Goal: Information Seeking & Learning: Learn about a topic

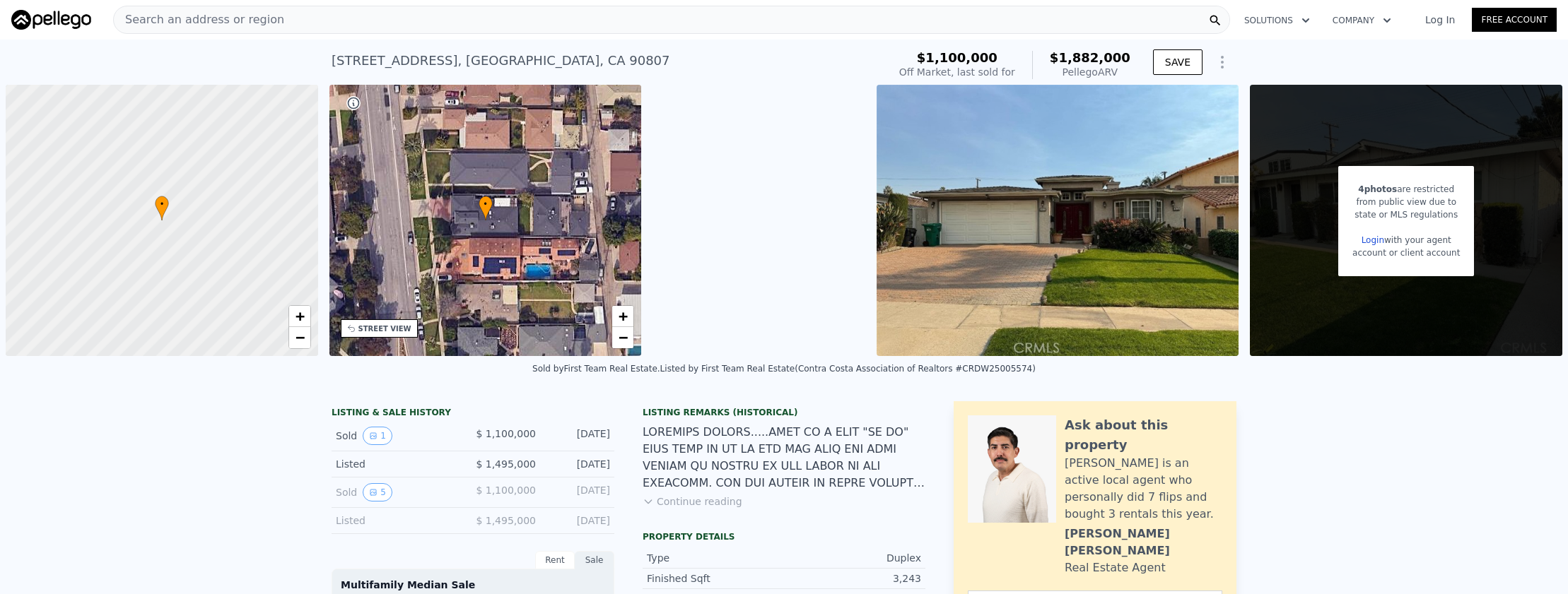
click at [422, 27] on div "Search an address or region" at bounding box center [671, 20] width 1117 height 28
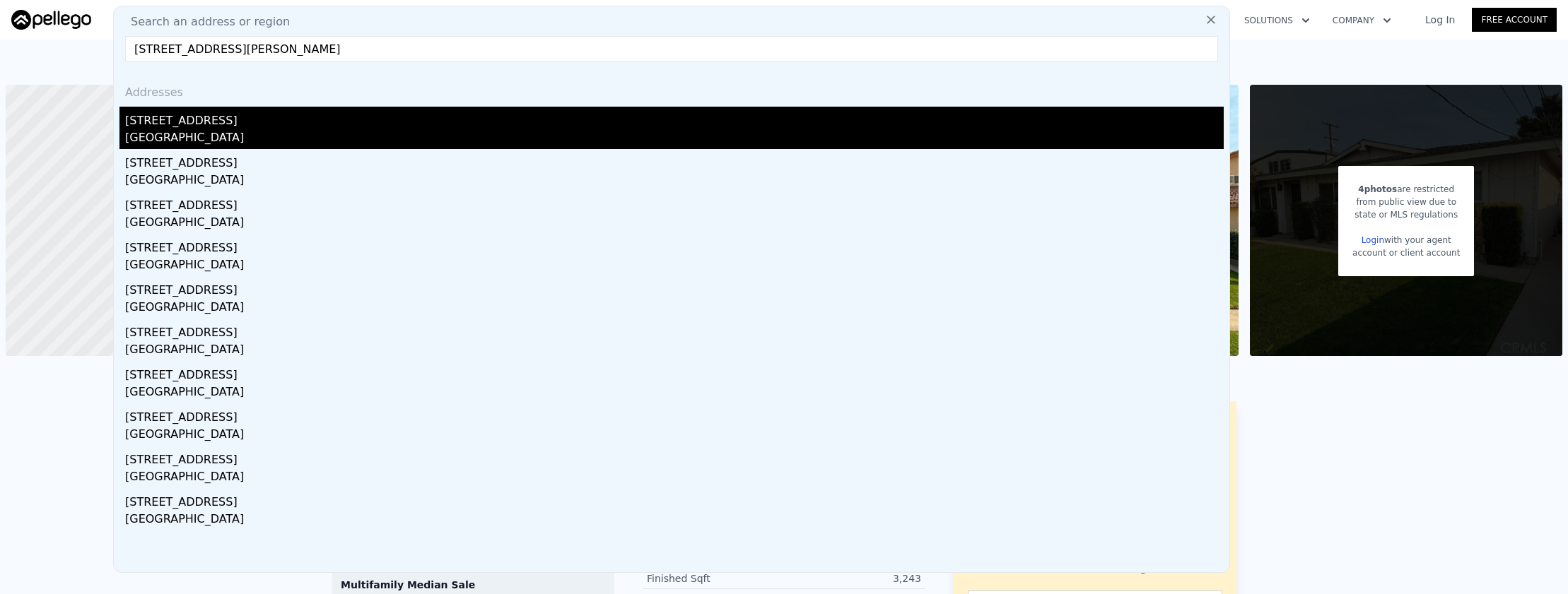
type input "[STREET_ADDRESS][PERSON_NAME]"
click at [211, 108] on div "[STREET_ADDRESS]" at bounding box center [674, 118] width 1099 height 23
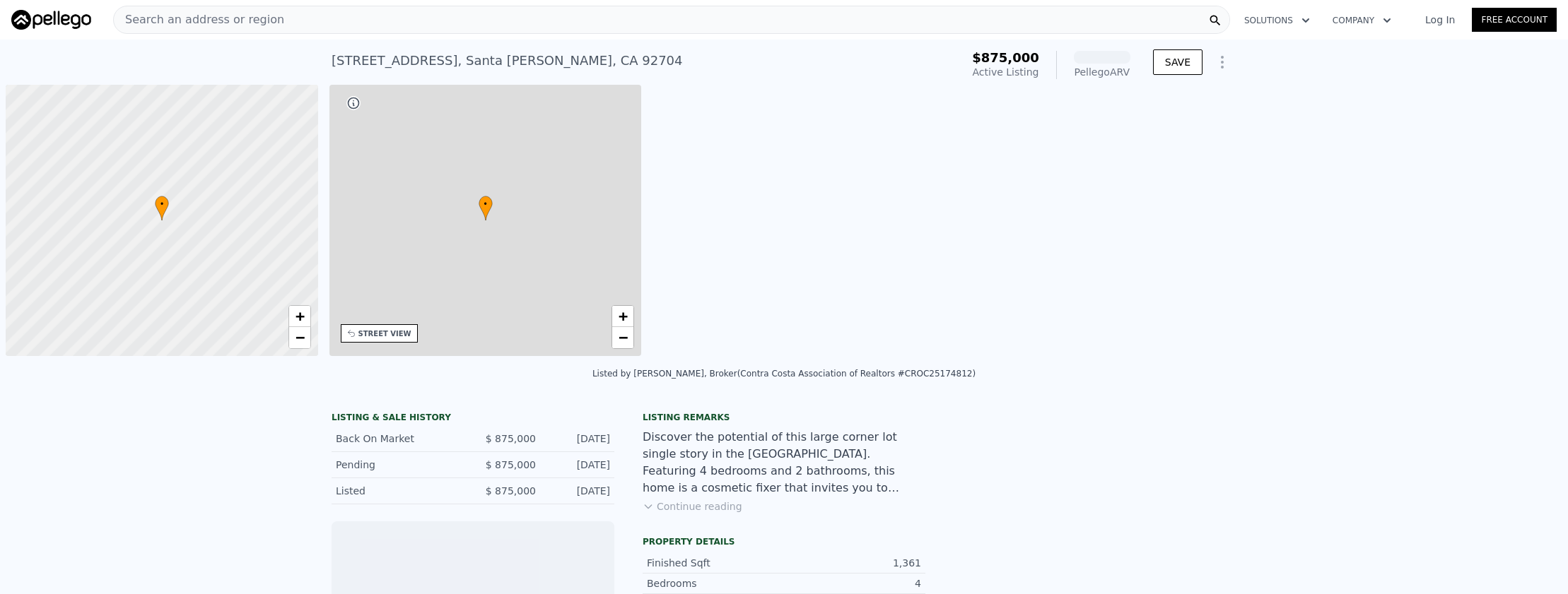
scroll to position [0, 5]
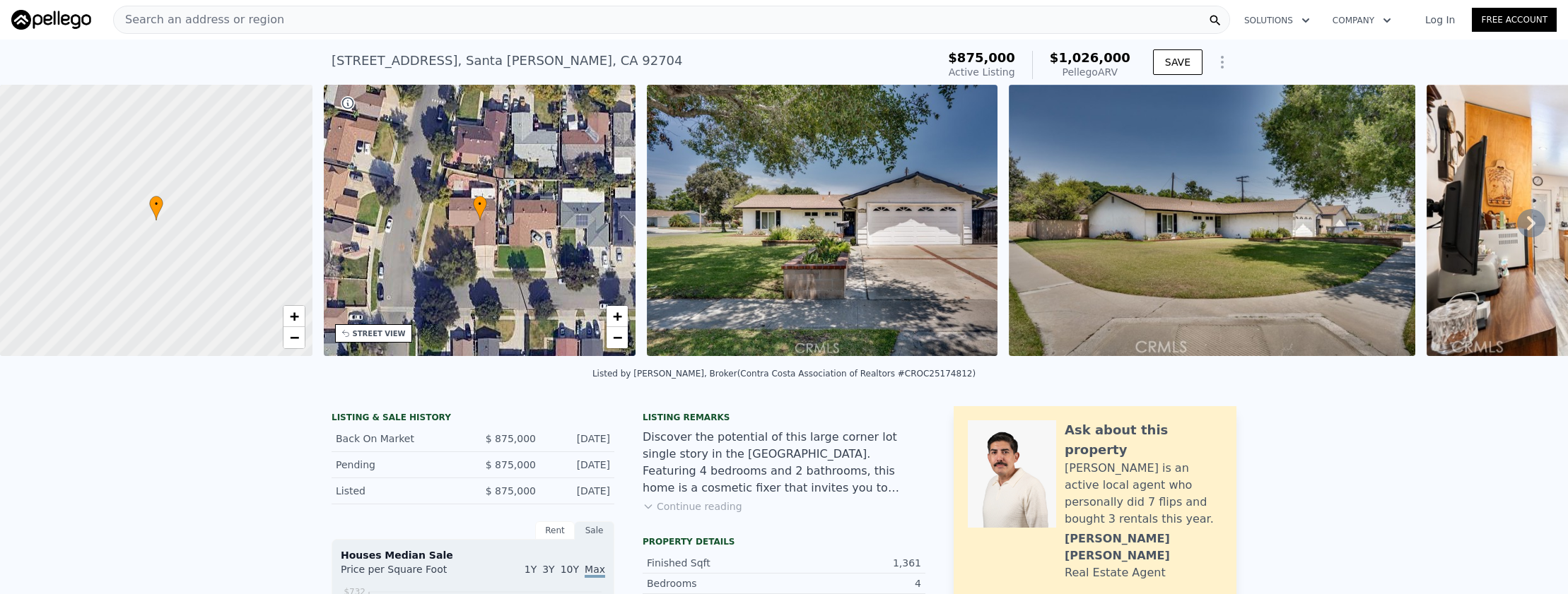
click at [292, 19] on div "Search an address or region" at bounding box center [671, 20] width 1117 height 28
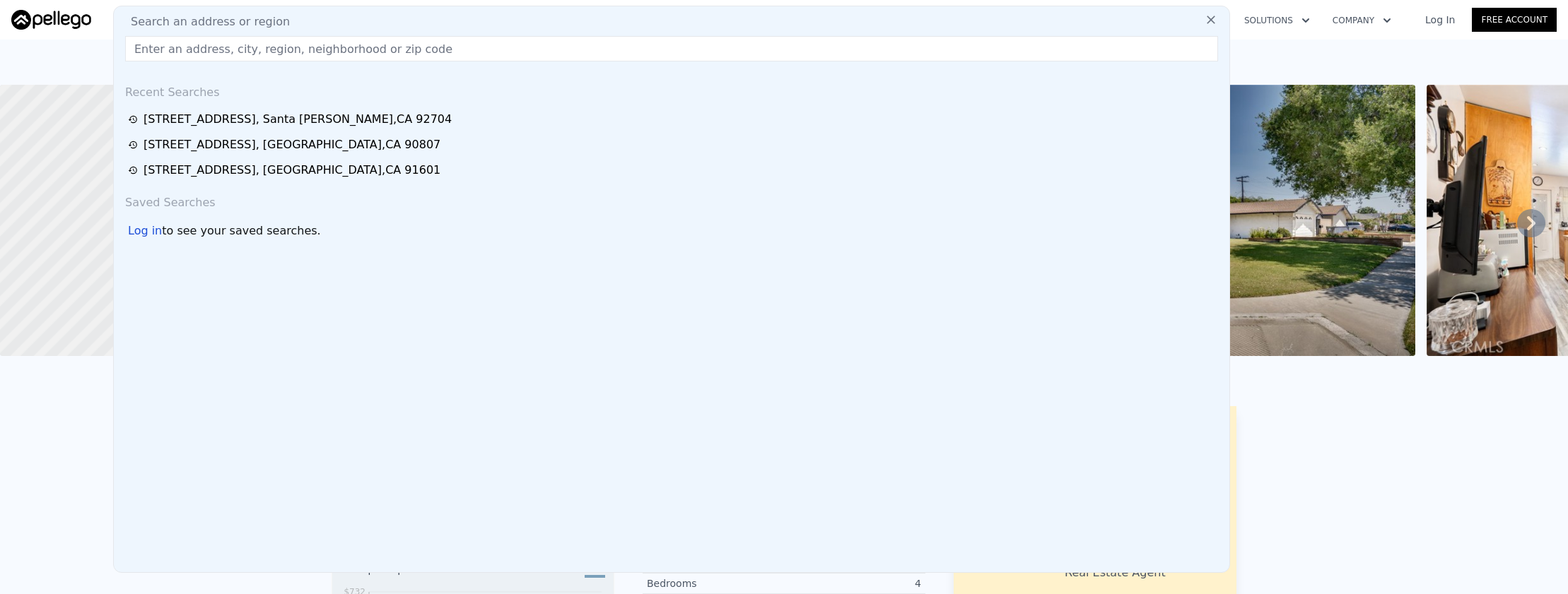
click at [292, 19] on div "Search an address or region" at bounding box center [671, 21] width 1104 height 17
click at [304, 43] on input "text" at bounding box center [671, 49] width 1093 height 26
paste input "17971 Theodora Drive, Tustin, CA 92780"
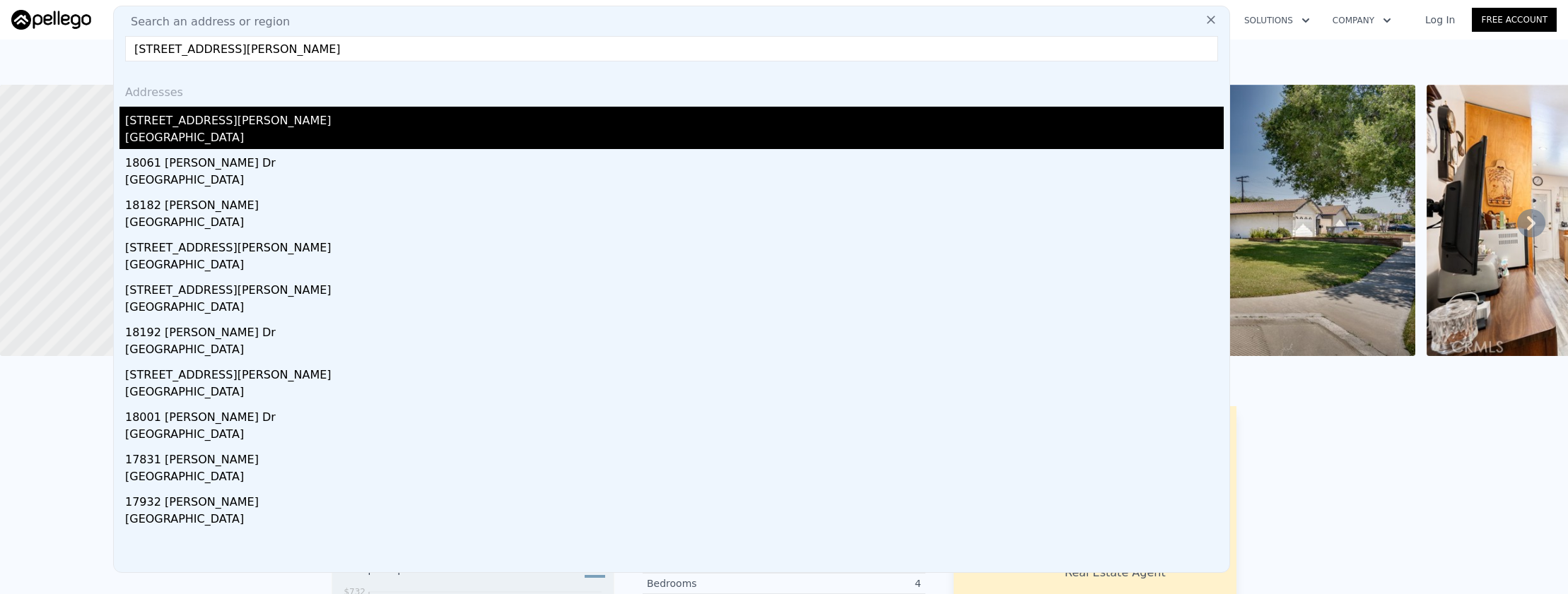
type input "17971 Theodora Drive, Tustin, CA 92780"
click at [302, 123] on div "17971 Theodora Dr" at bounding box center [674, 118] width 1099 height 23
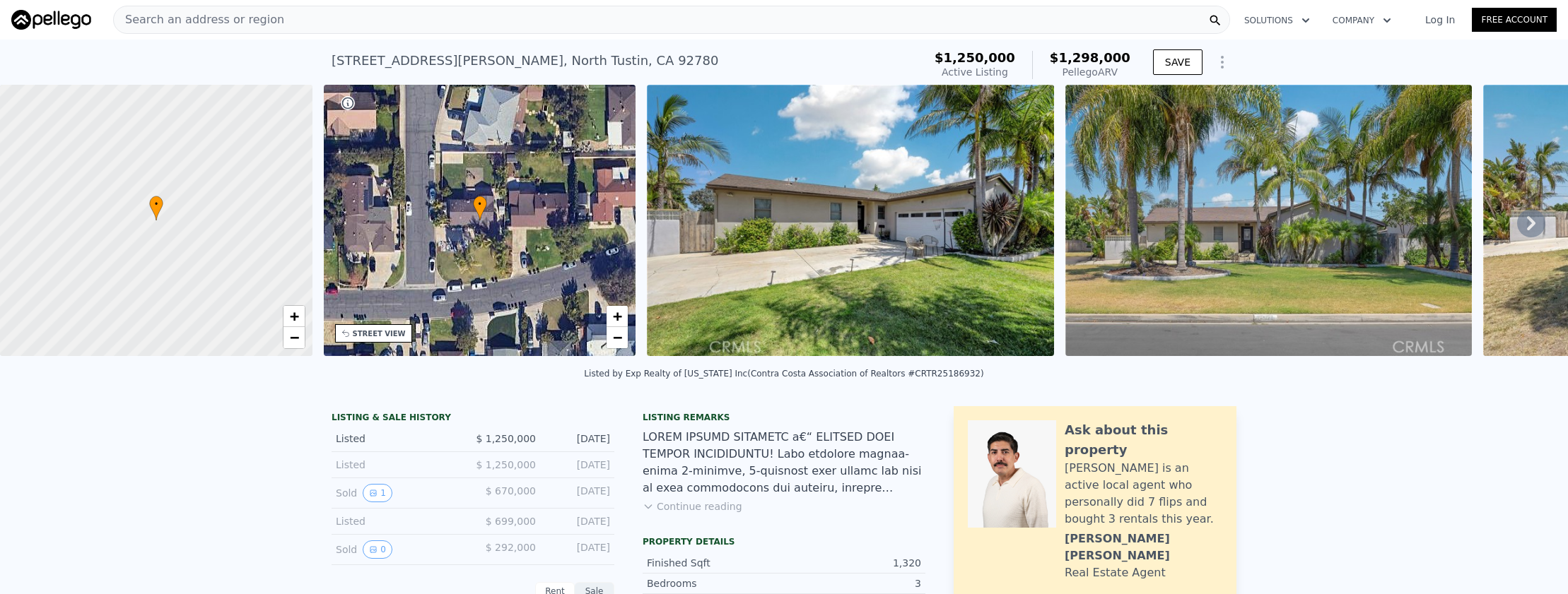
click at [444, 41] on div "17971 Theodora Dr , North Tustin , CA 92780 Active at $1.250m (~ARV $1.298m ) $…" at bounding box center [784, 62] width 905 height 45
click at [444, 30] on div "Search an address or region" at bounding box center [671, 20] width 1117 height 28
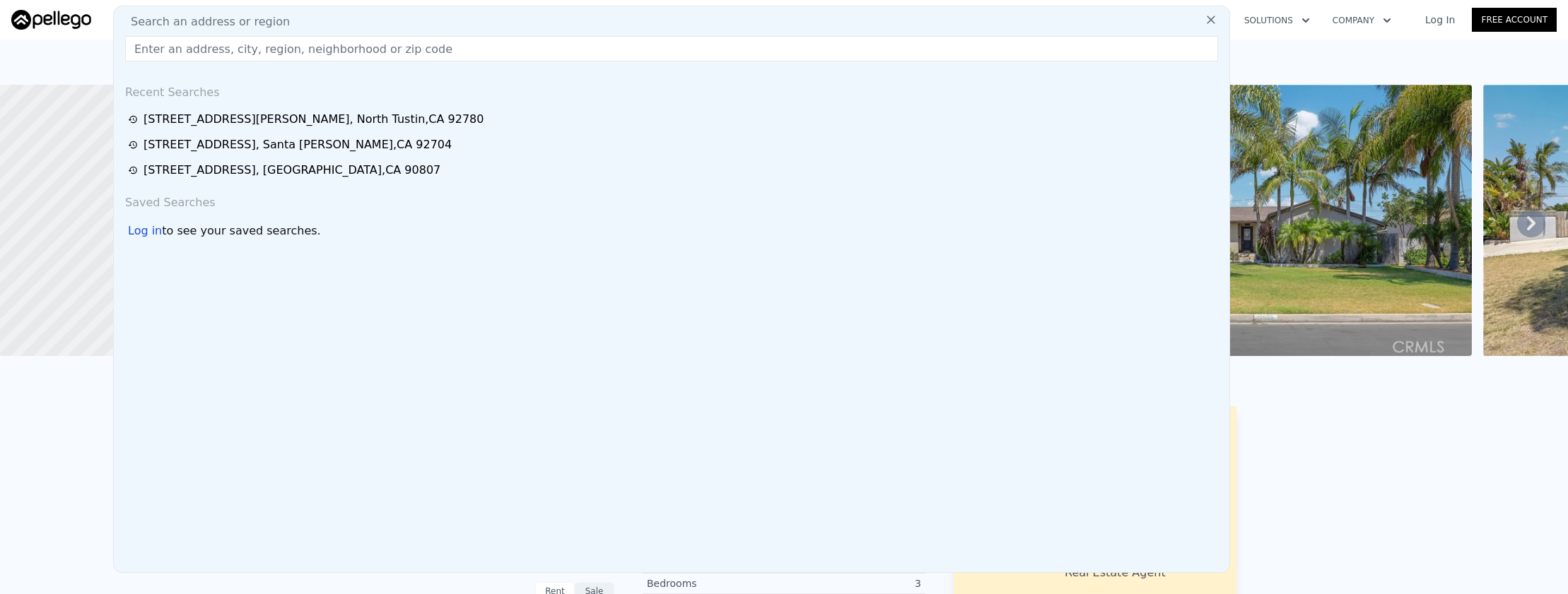
click at [459, 58] on input "text" at bounding box center [671, 49] width 1093 height 26
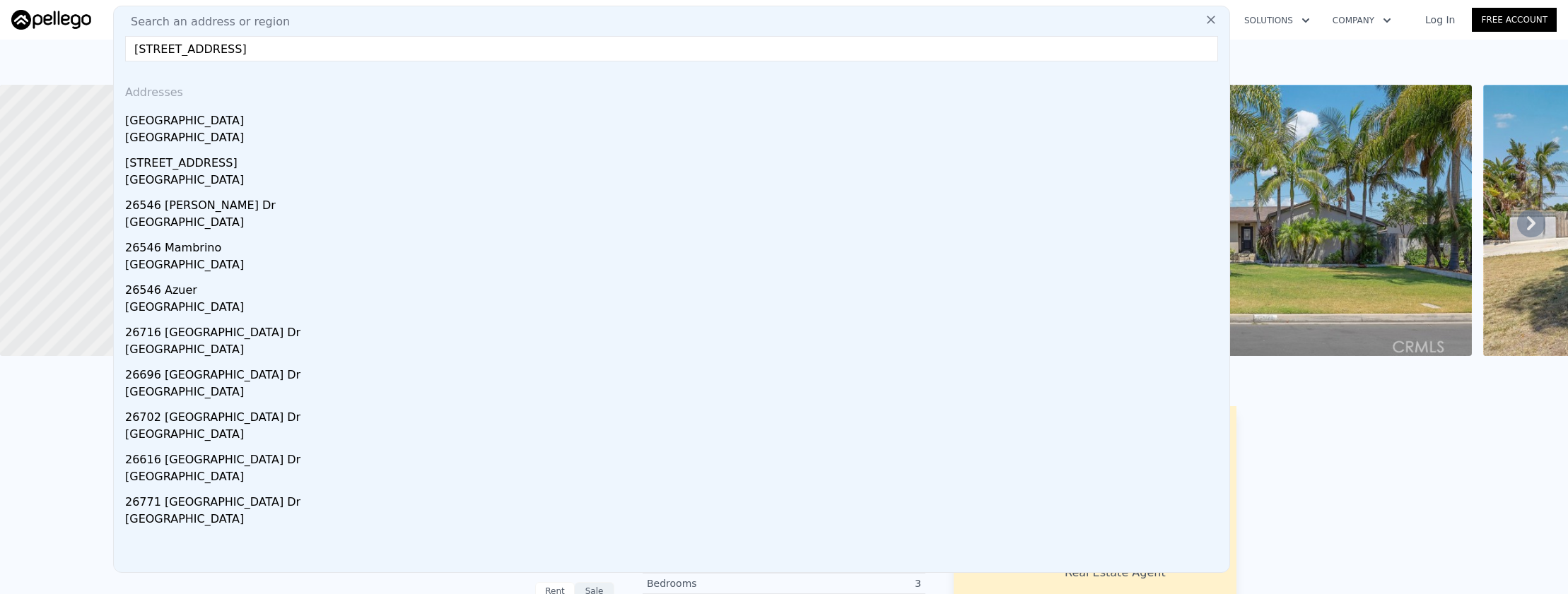
type input "26546 Alicante Drive, Mission Viejo, CA 92691"
click at [434, 124] on div "26546 Alicante Dr" at bounding box center [674, 118] width 1099 height 23
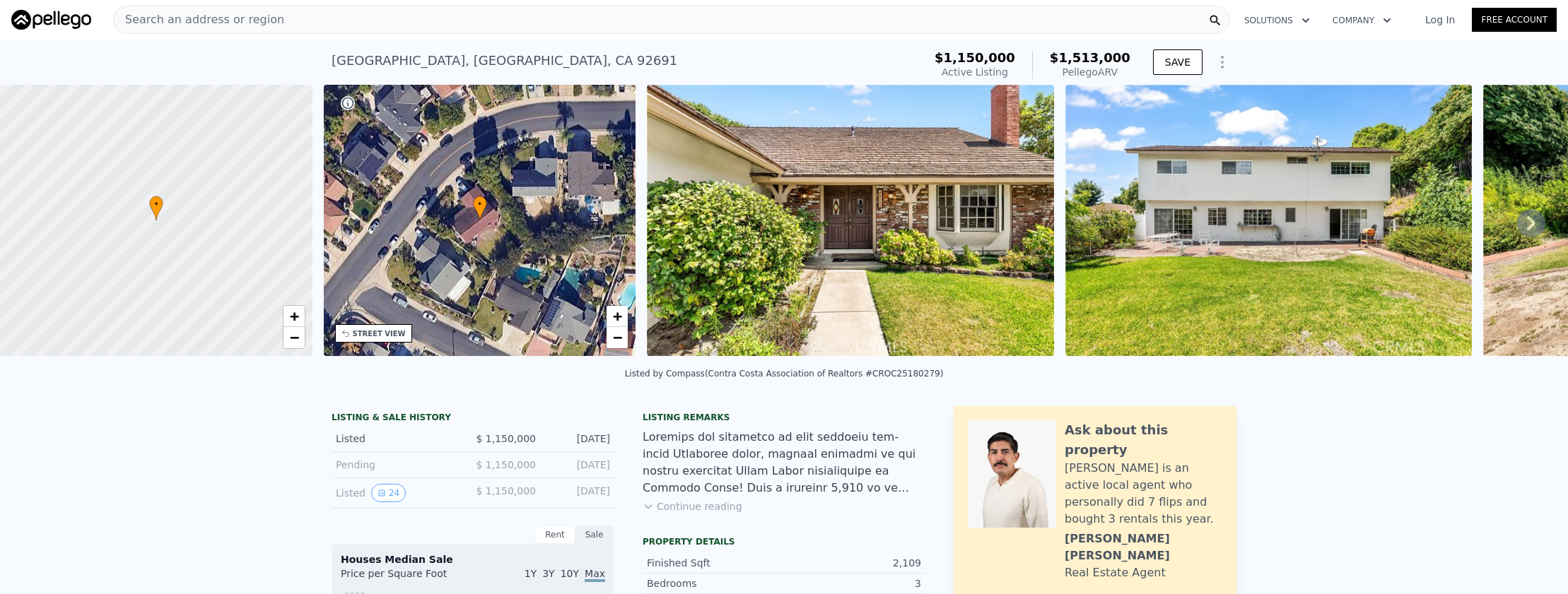
click at [713, 21] on div "Search an address or region" at bounding box center [671, 20] width 1117 height 28
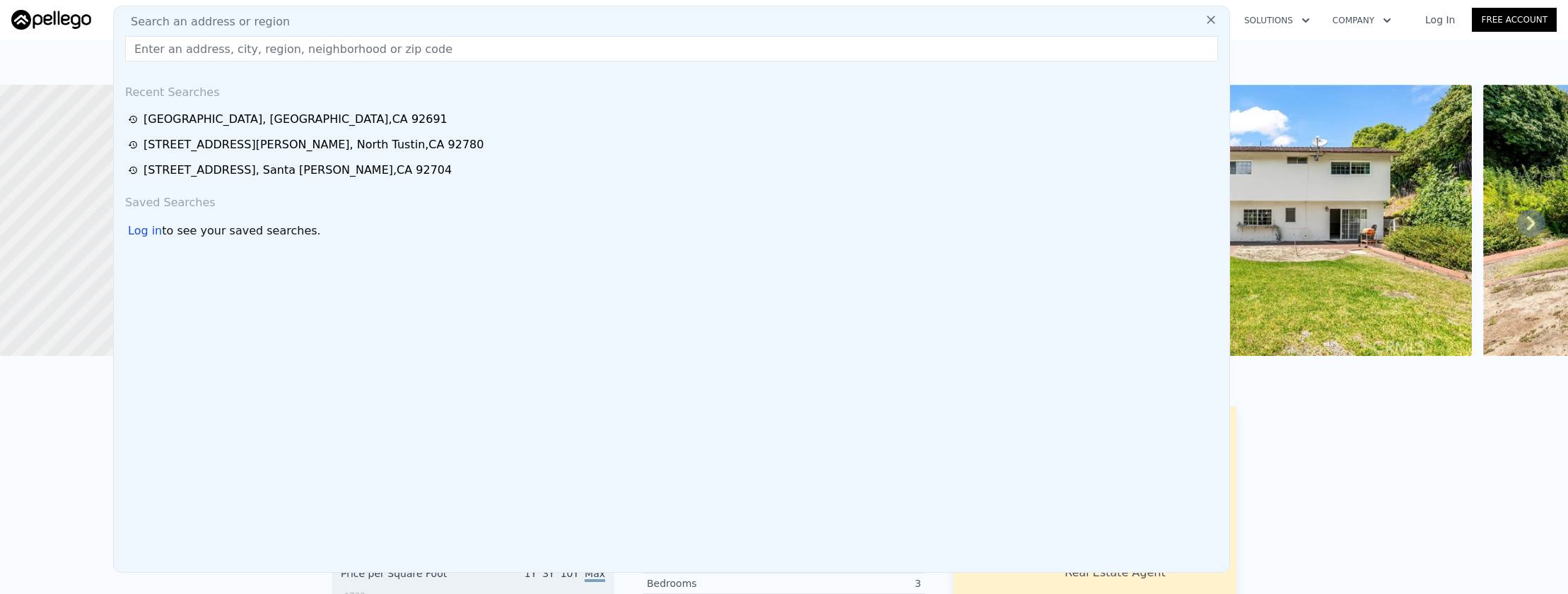
click at [722, 52] on input "text" at bounding box center [671, 49] width 1093 height 26
paste input "8945 Ahmann Avenue, Whittier, CA 90603"
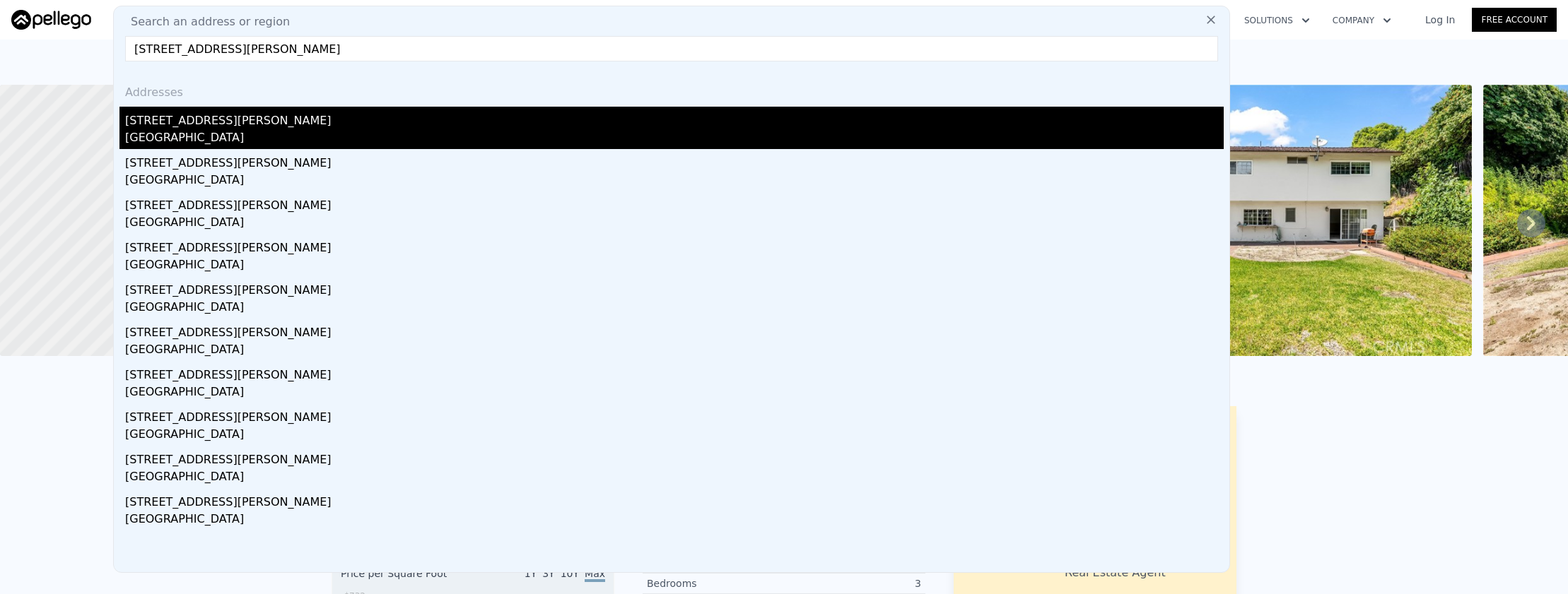
type input "8945 Ahmann Avenue, Whittier, CA 90603"
click at [716, 117] on div "8945 Ahmann Ave" at bounding box center [674, 118] width 1099 height 23
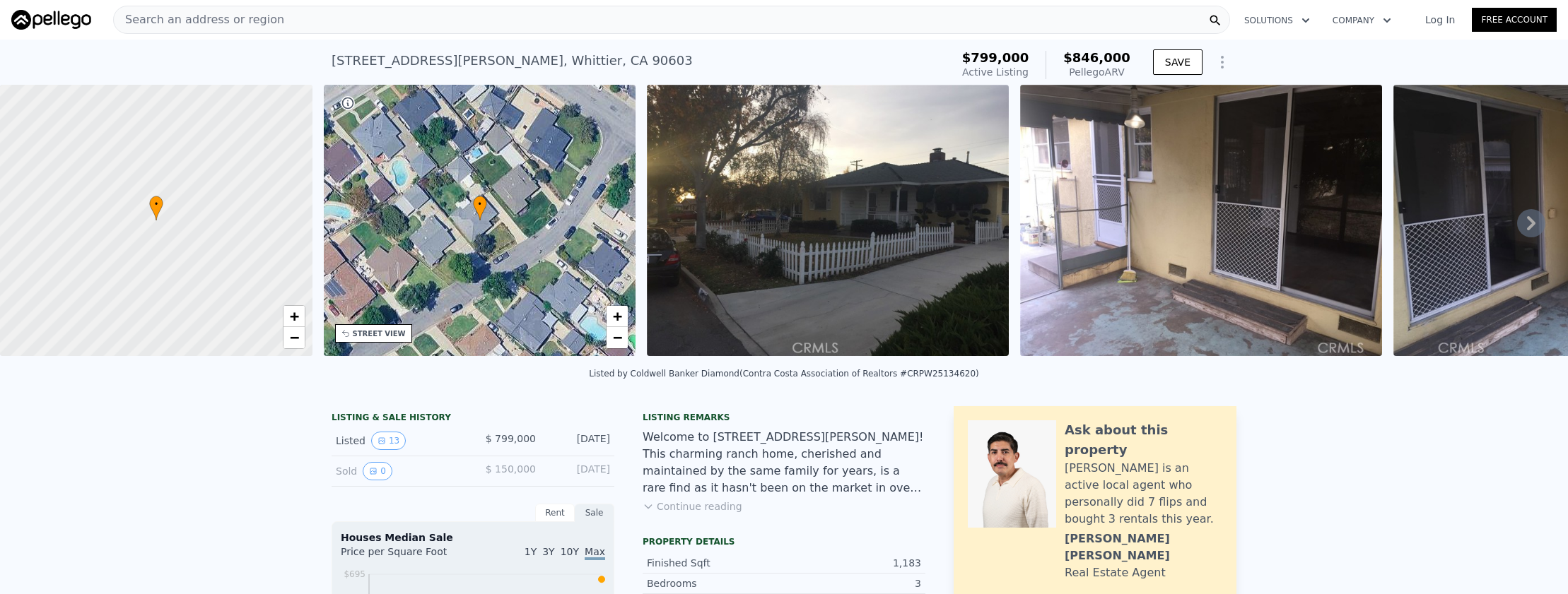
click at [433, 17] on div "Search an address or region" at bounding box center [671, 20] width 1117 height 28
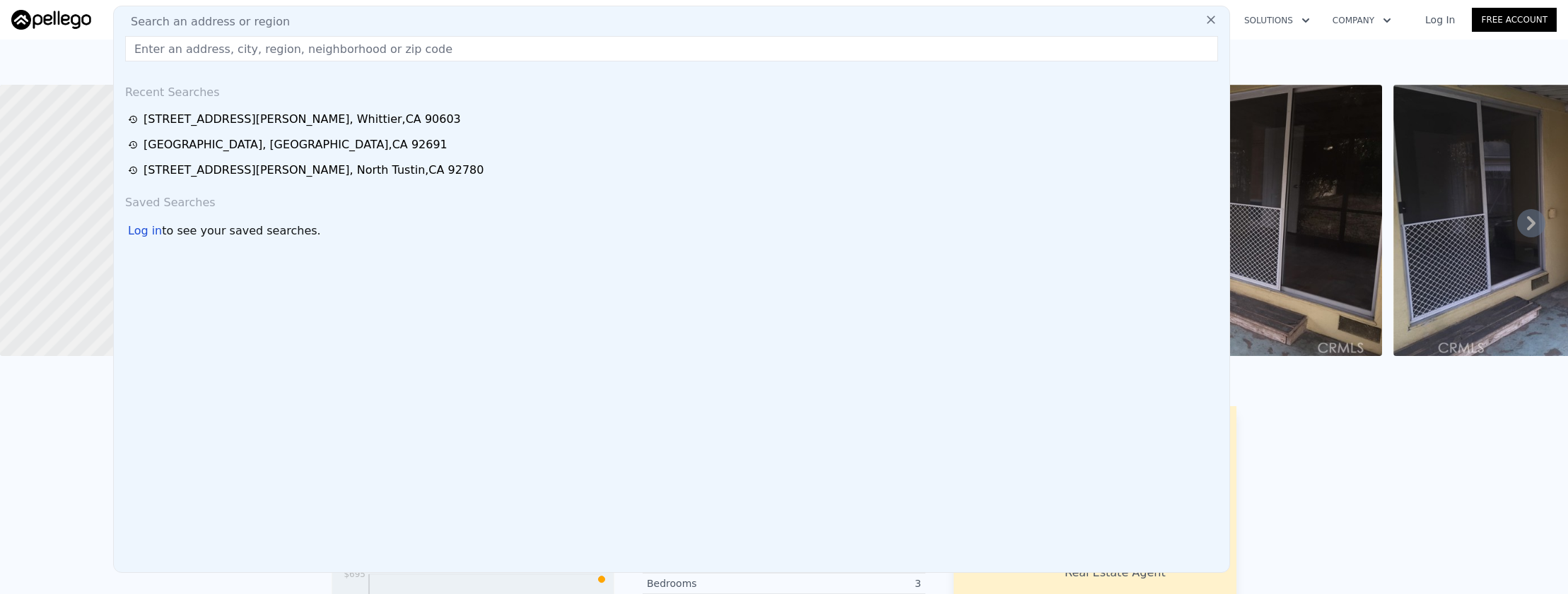
drag, startPoint x: 433, startPoint y: 17, endPoint x: 439, endPoint y: 30, distance: 14.3
click at [439, 30] on div "Search an address or region Recent Searches 8945 Ahmann Ave , Whittier , CA 906…" at bounding box center [671, 289] width 1117 height 567
click at [445, 50] on input "text" at bounding box center [671, 49] width 1093 height 26
paste input "812 N Dickel Street, Anaheim, CA 92805"
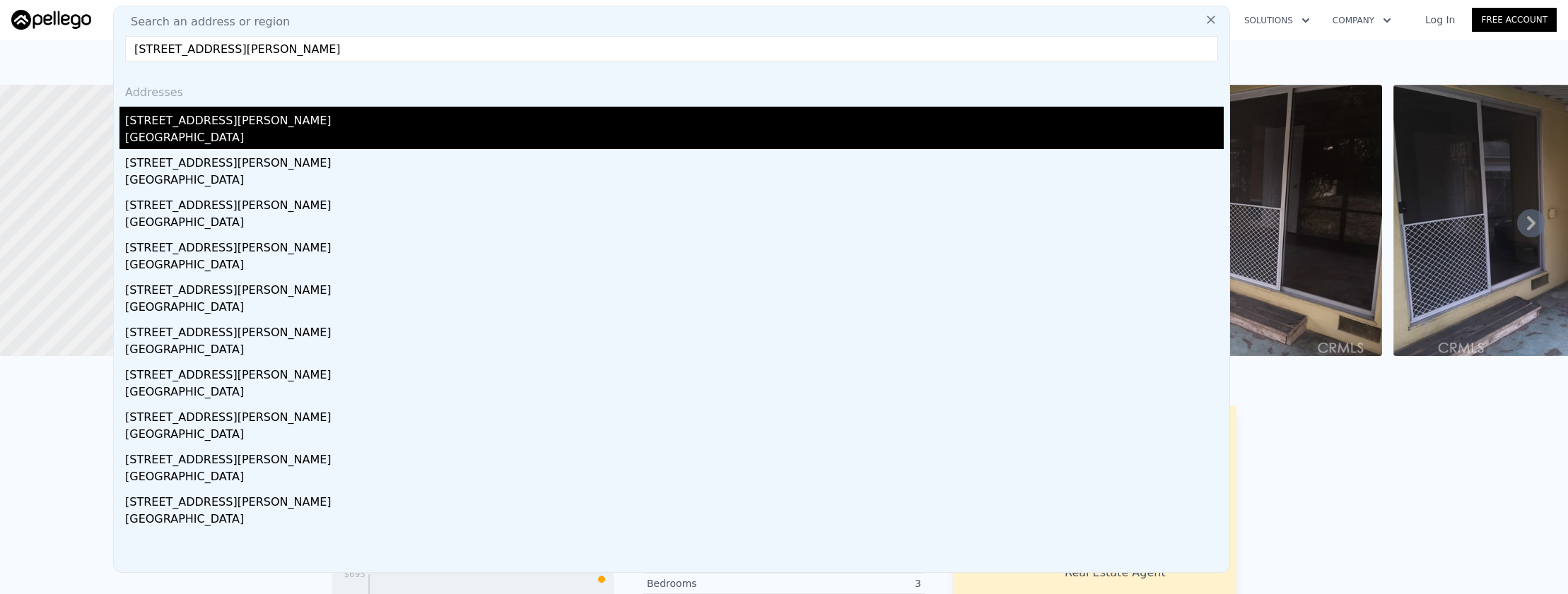
type input "812 N Dickel Street, Anaheim, CA 92805"
click at [474, 121] on div "812 N Dickel St" at bounding box center [674, 118] width 1099 height 23
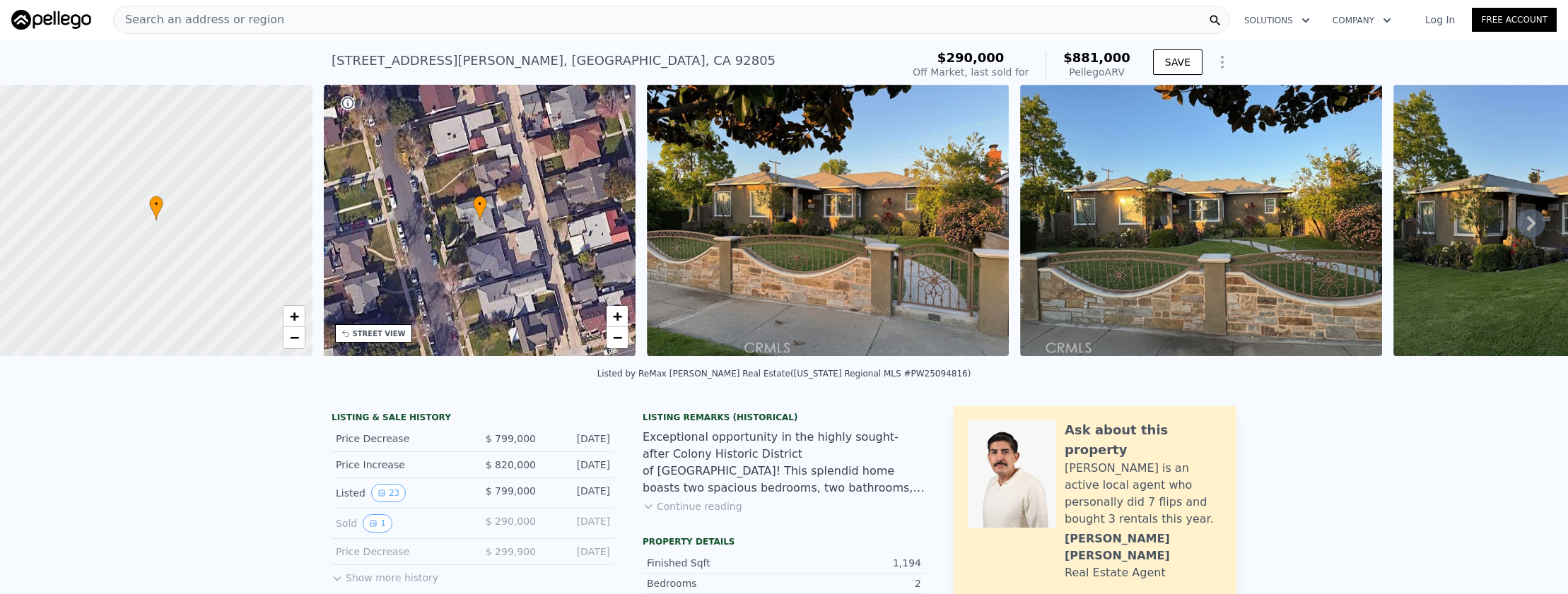
click at [534, 29] on div "Search an address or region" at bounding box center [671, 20] width 1117 height 28
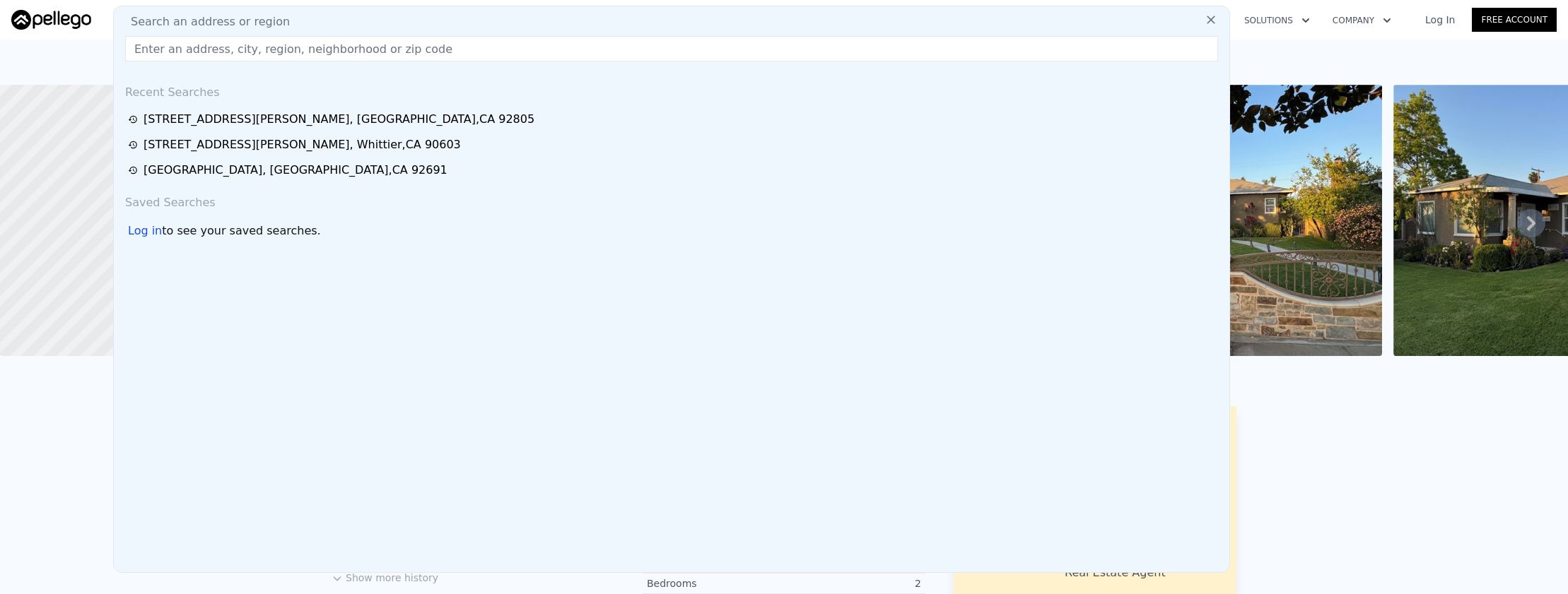
paste input "10266 Ashford Street, Rancho Cucamonga, CA 91730"
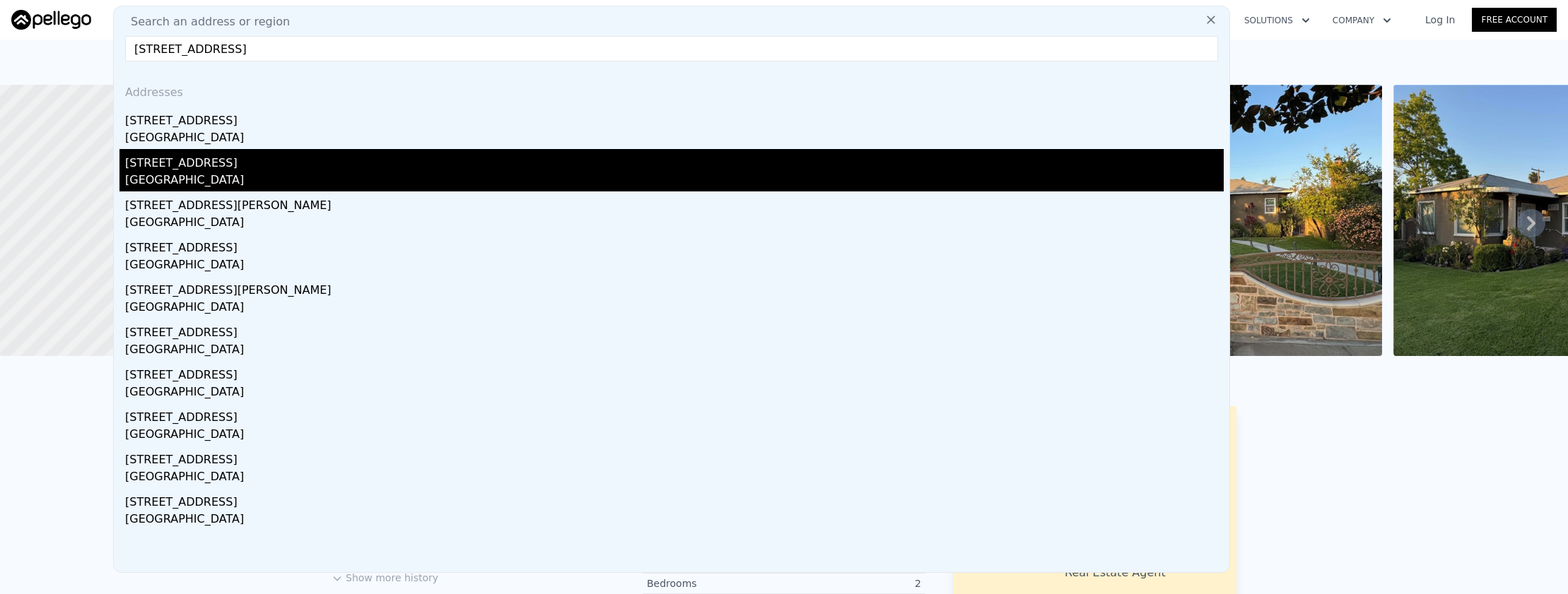
type input "10266 Ashford Street, Rancho Cucamonga, CA 91730"
click at [567, 178] on div "San Bernardino County, CA 91730" at bounding box center [674, 182] width 1099 height 20
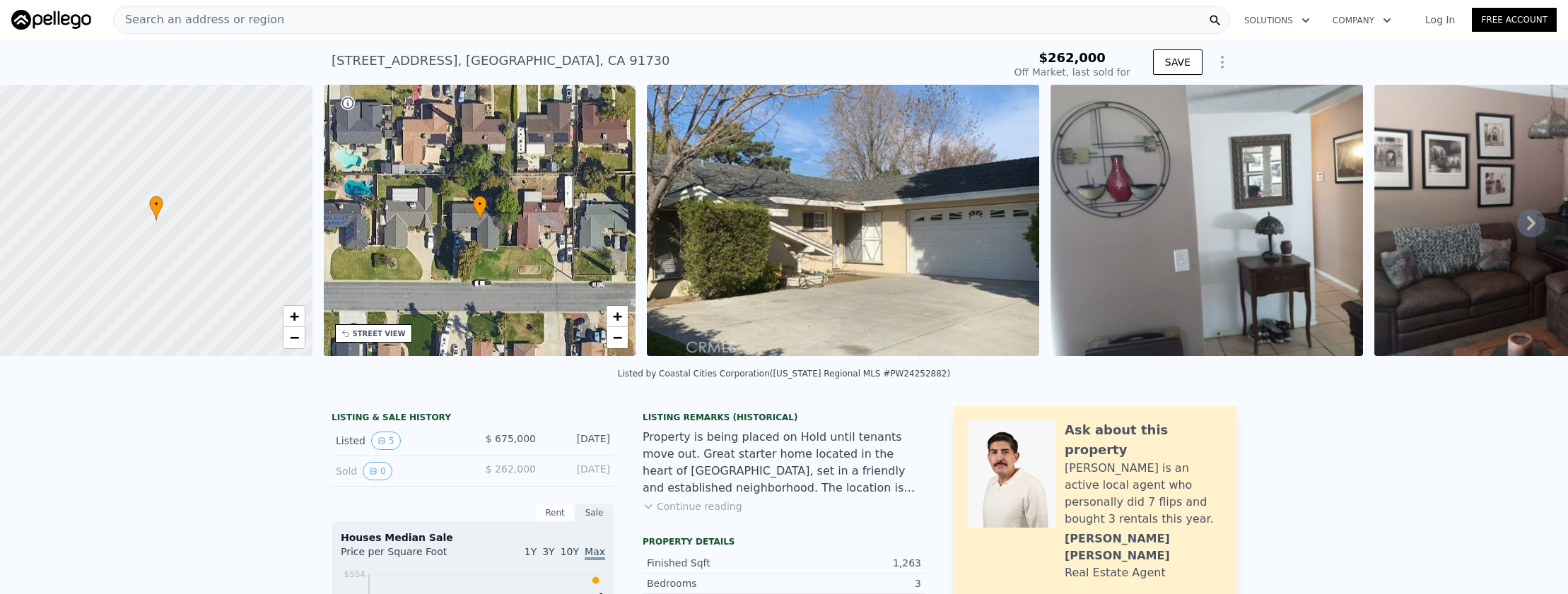
type input "$ 738,000"
type input "-$ 26,966"
click at [457, 31] on div "Search an address or region" at bounding box center [671, 20] width 1117 height 28
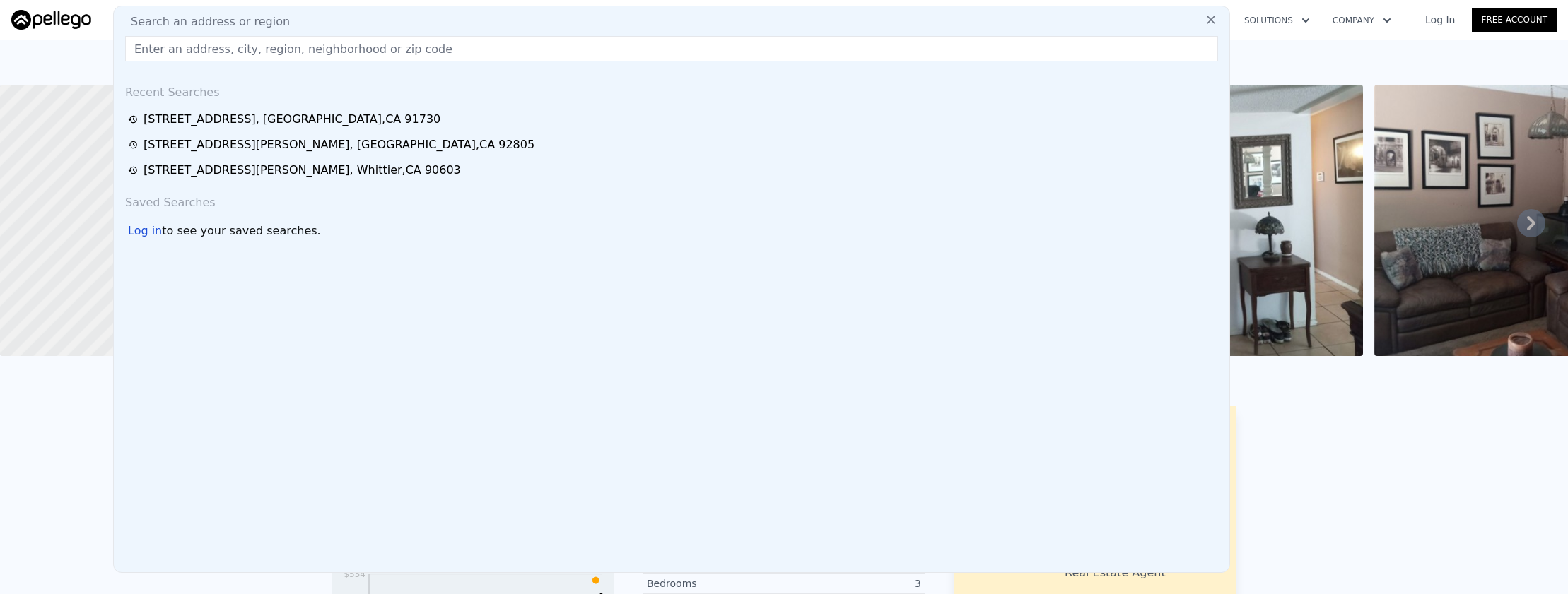
click at [459, 48] on input "text" at bounding box center [671, 49] width 1093 height 26
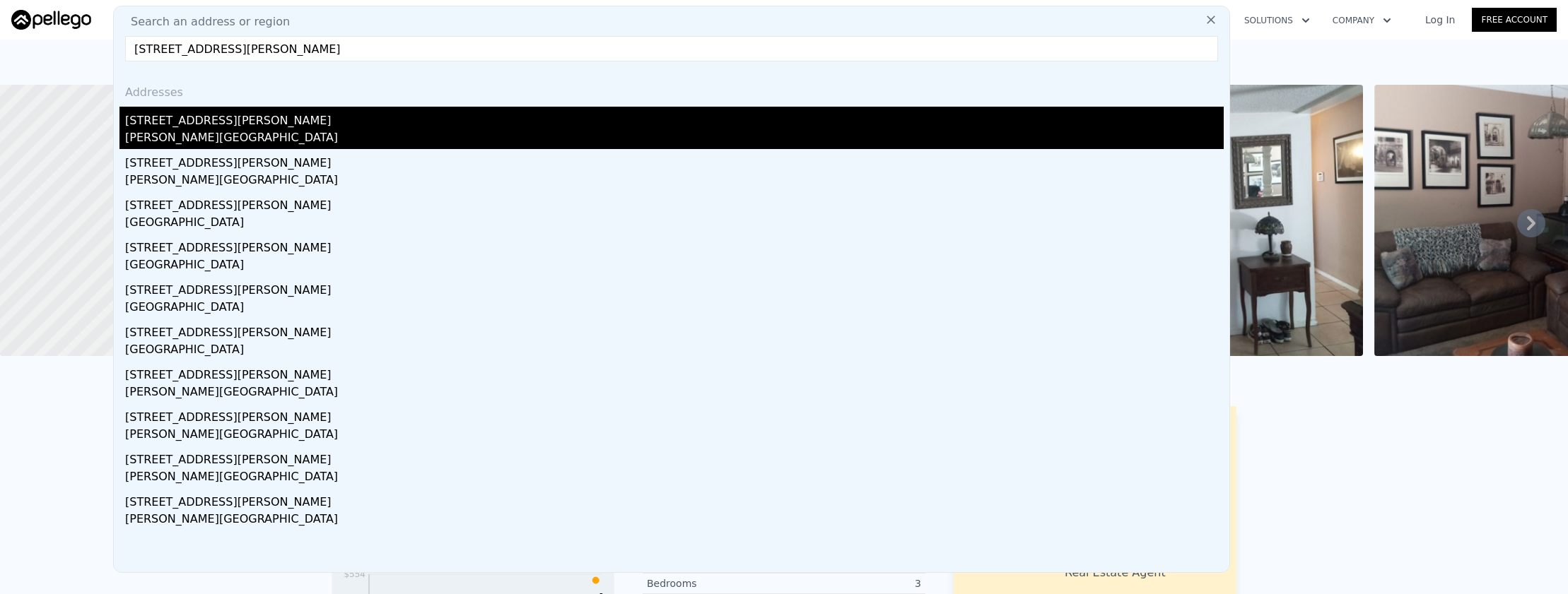
type input "16123 E Ballentine Place, Covina, CA 91722"
click at [377, 113] on div "16123 E Ballentine Pl" at bounding box center [674, 118] width 1099 height 23
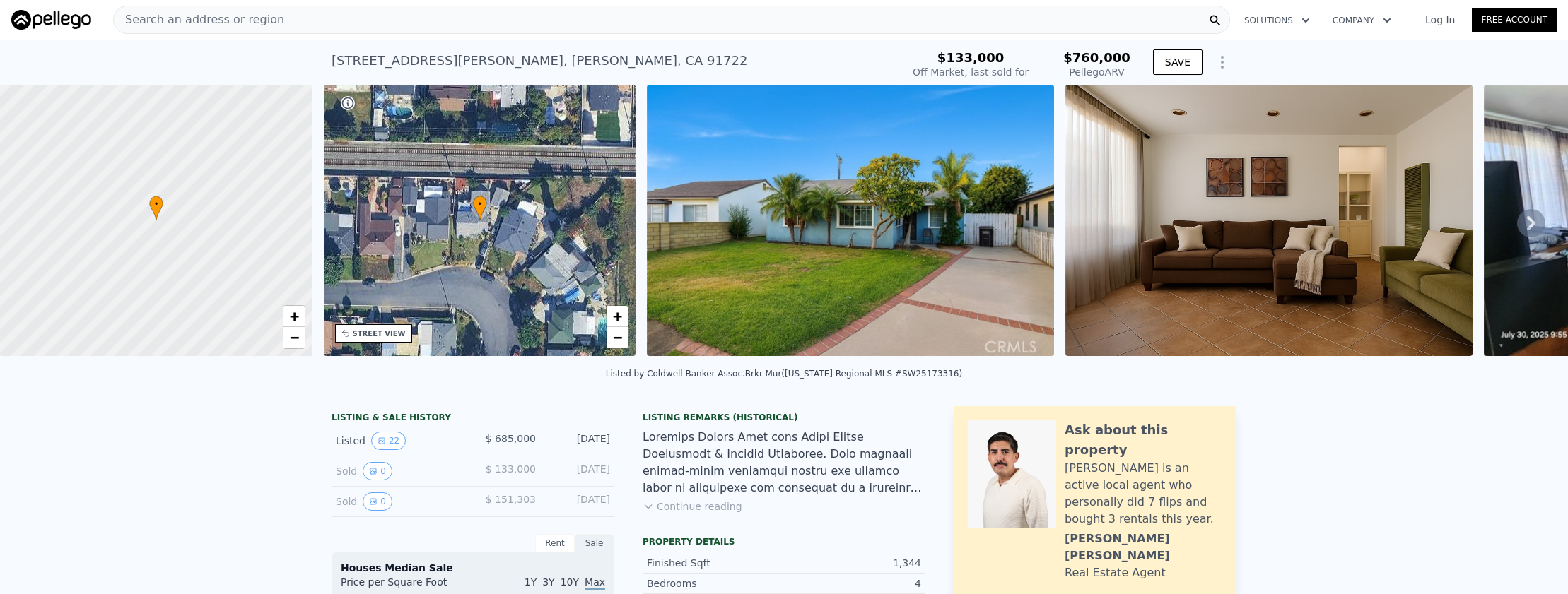
click at [549, 22] on div "Search an address or region" at bounding box center [671, 20] width 1117 height 28
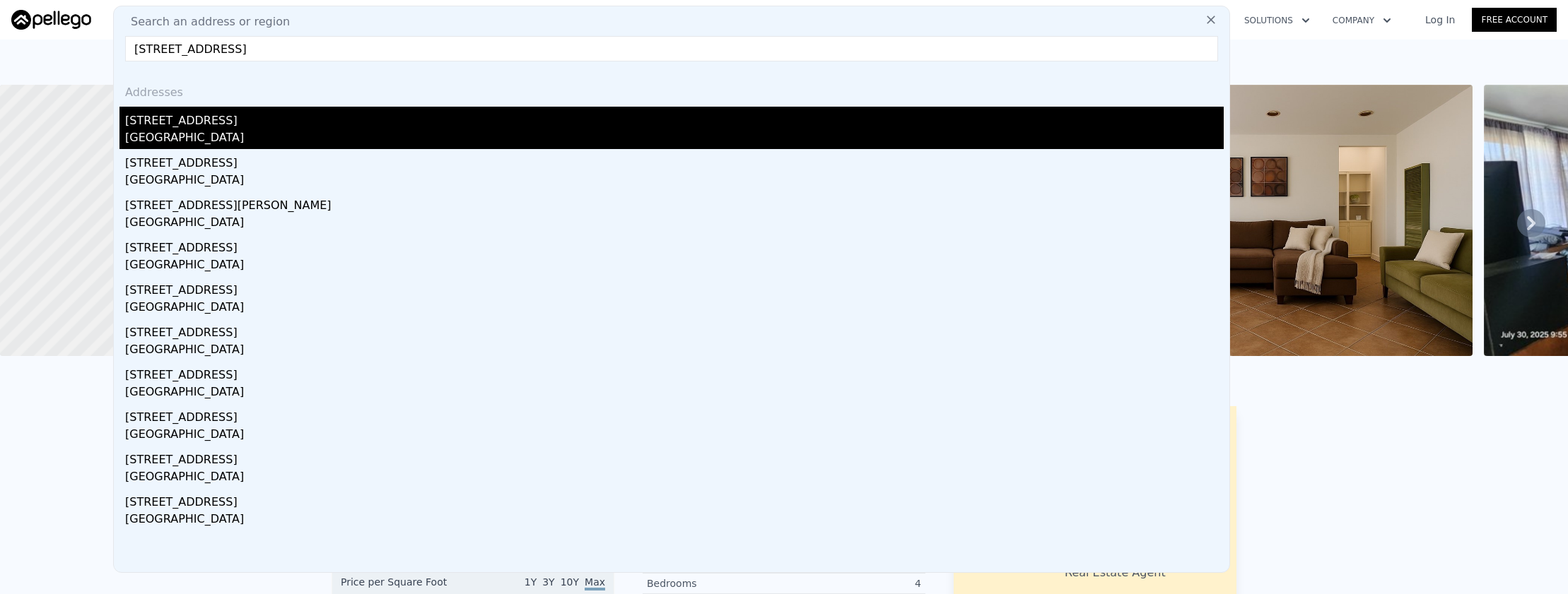
type input "966 N Ironwood Avenue, Rialto, CA 92376"
click at [551, 122] on div "966 N Ironwood Ave" at bounding box center [674, 118] width 1099 height 23
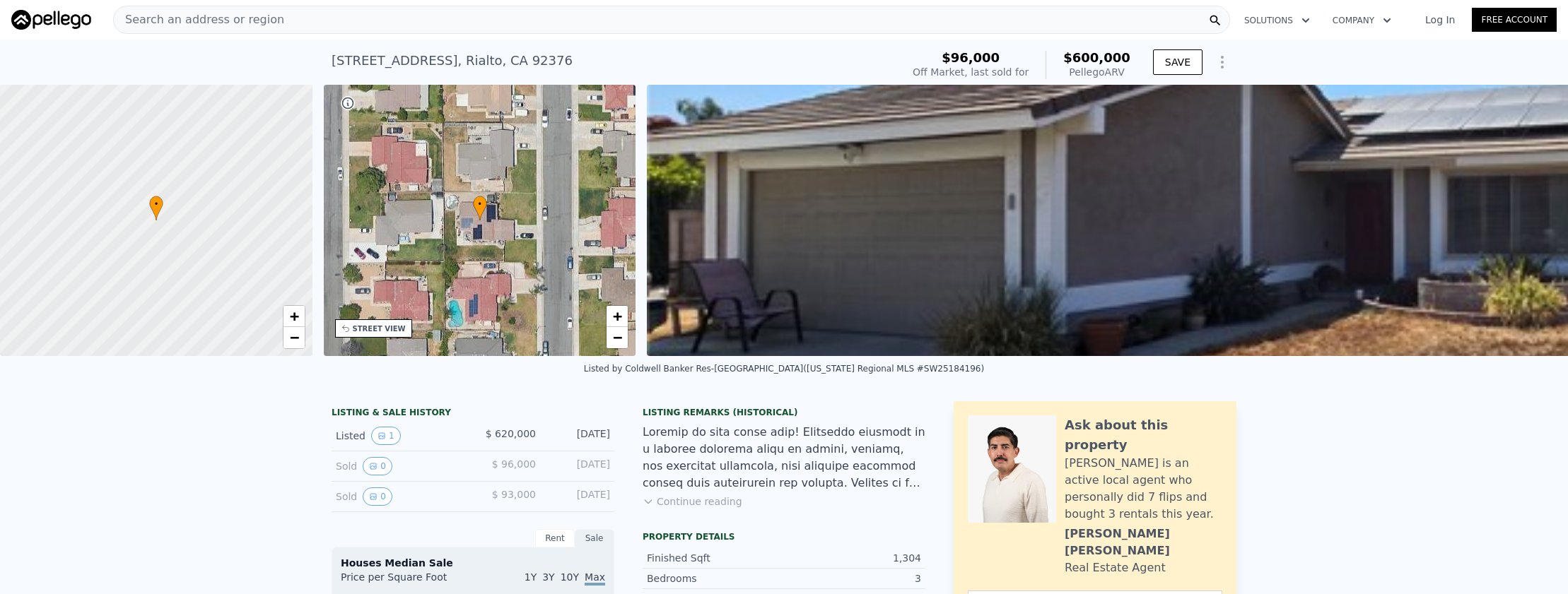
click at [332, 23] on div "Search an address or region" at bounding box center [671, 20] width 1117 height 28
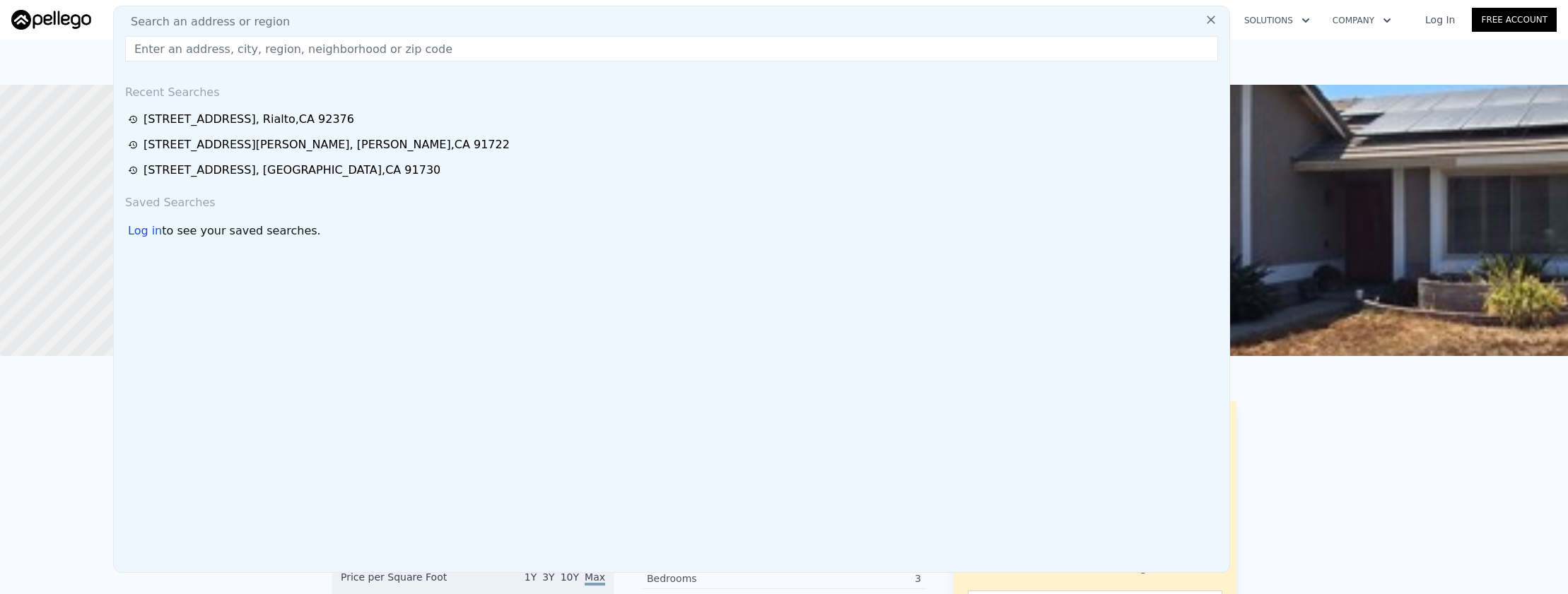
click at [338, 35] on div "Search an address or region Recent Searches 966 N Ironwood Ave , Rialto , CA 92…" at bounding box center [671, 289] width 1117 height 567
drag, startPoint x: 360, startPoint y: 79, endPoint x: 354, endPoint y: 74, distance: 7.8
click at [354, 74] on div "Recent Searches" at bounding box center [671, 90] width 1104 height 34
click at [357, 60] on input "text" at bounding box center [671, 49] width 1093 height 26
paste input "981 Russell Street, La Habra, CA 90631"
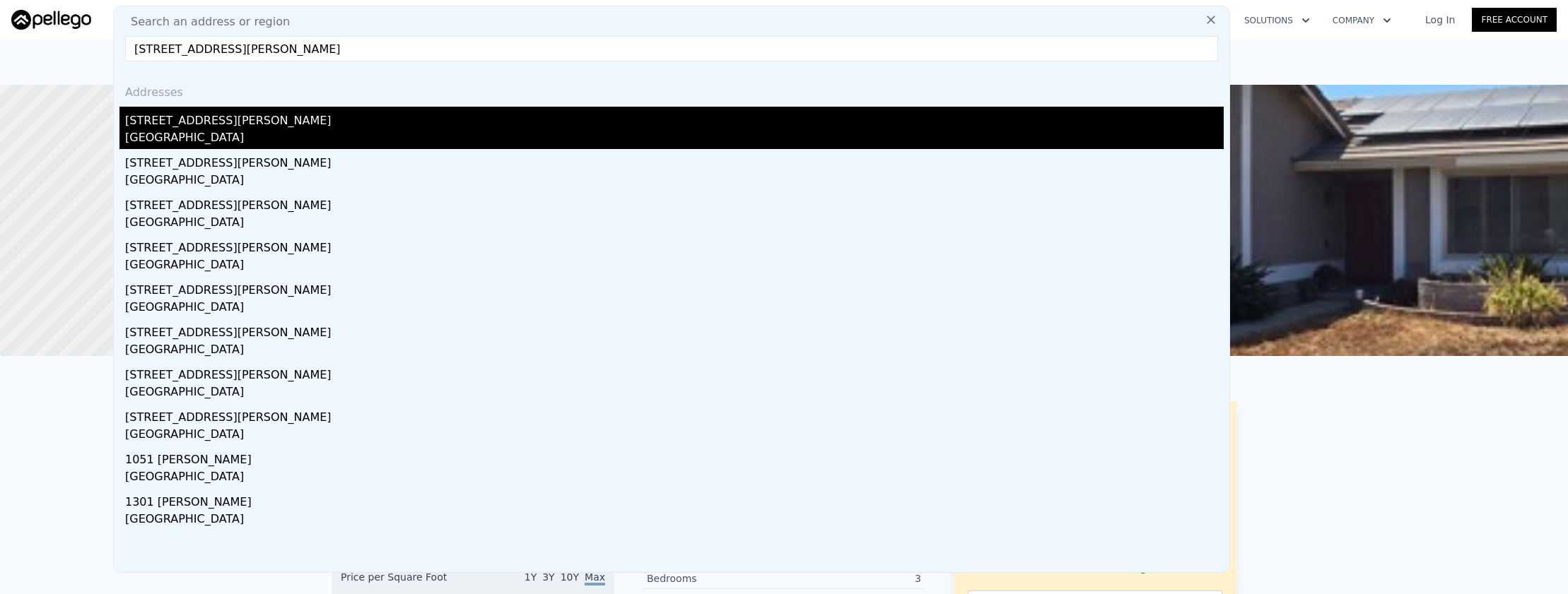
type input "981 Russell Street, La Habra, CA 90631"
click at [361, 130] on div "La Habra, CA 90631" at bounding box center [674, 139] width 1099 height 20
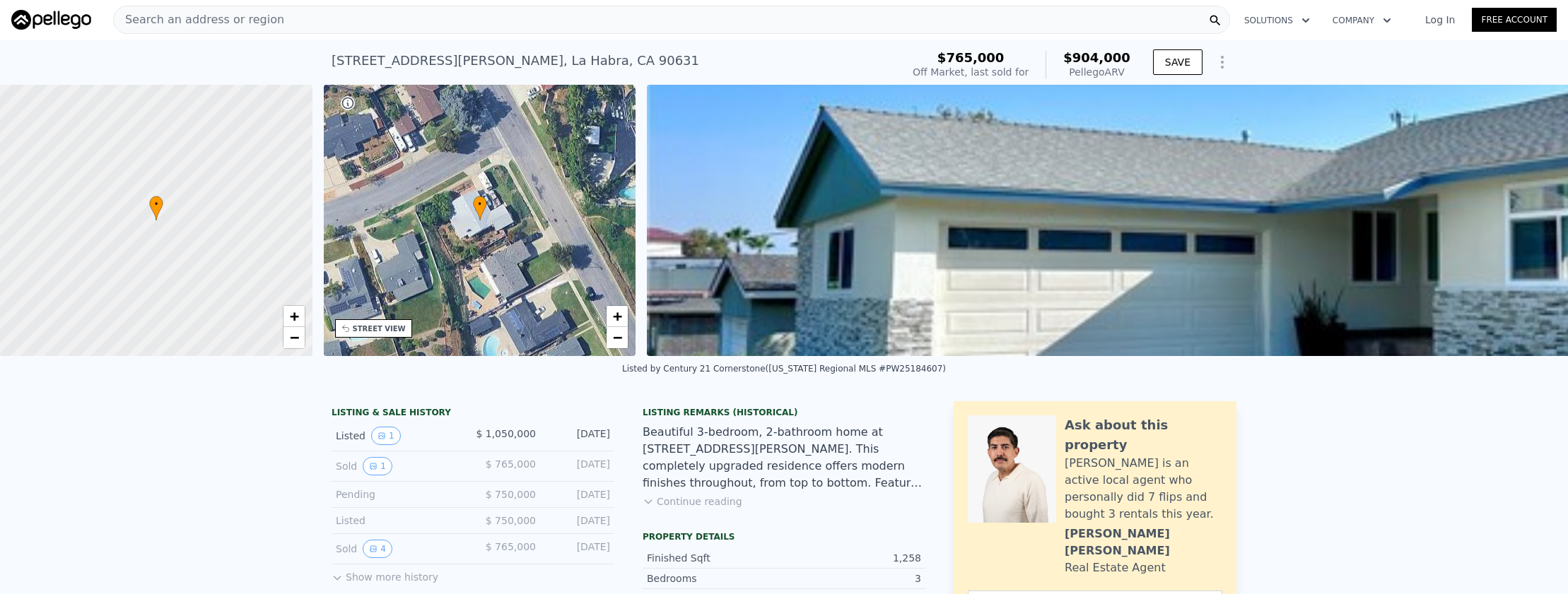
click at [341, 30] on div "Search an address or region" at bounding box center [671, 20] width 1117 height 28
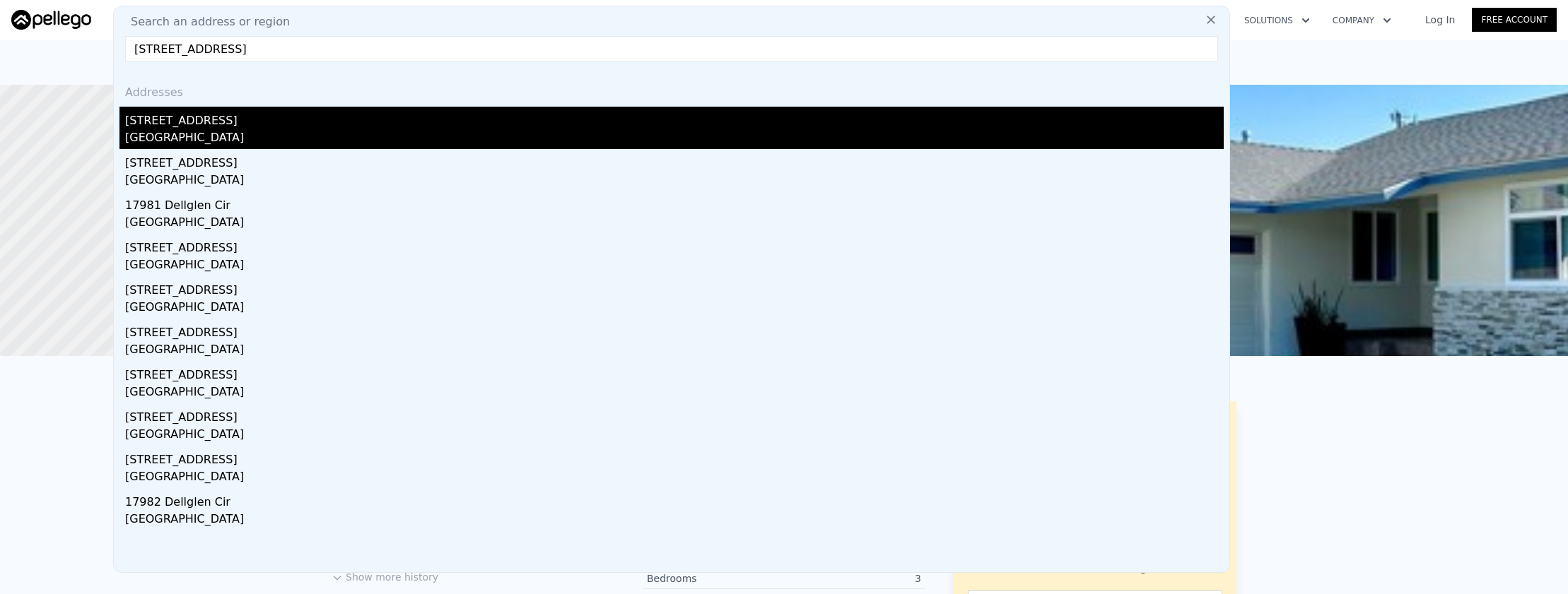
type input "18022 Dellglen Circle, Huntington Beach, CA 92647"
click at [471, 145] on div "Huntington Beach, CA 92647" at bounding box center [674, 139] width 1099 height 20
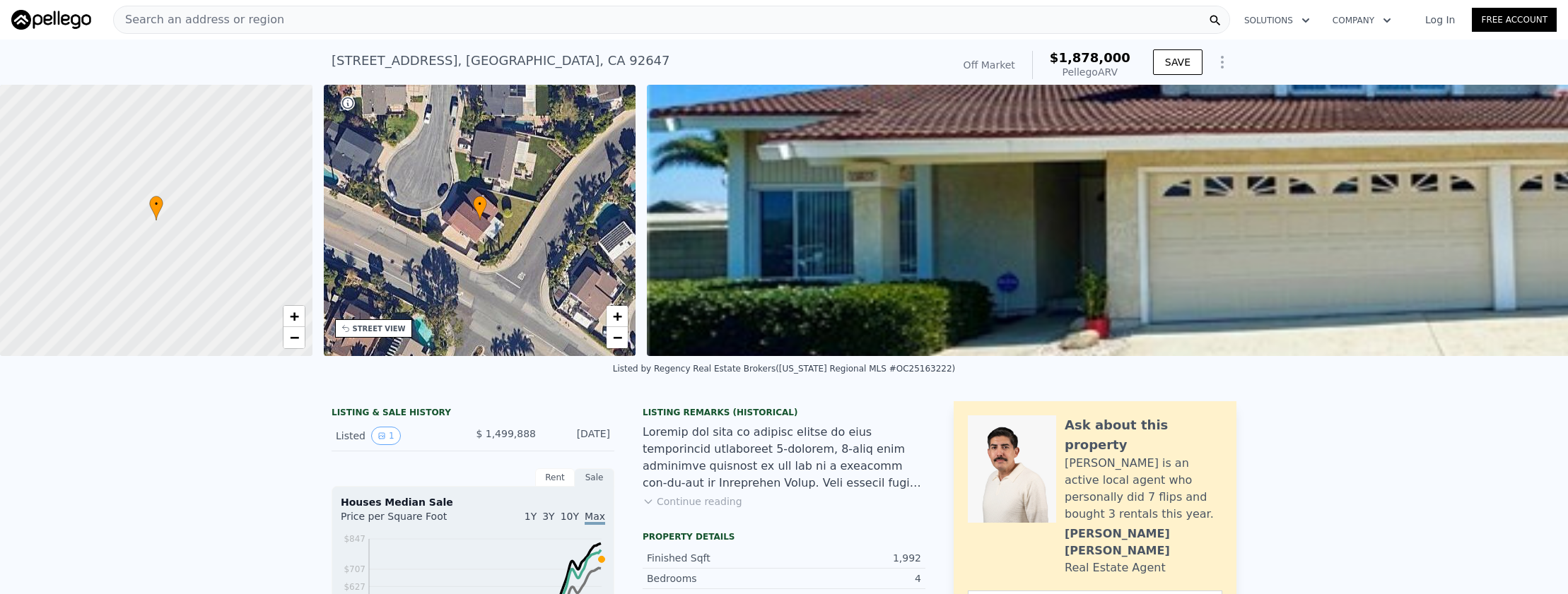
click at [244, 16] on span "Search an address or region" at bounding box center [199, 20] width 170 height 17
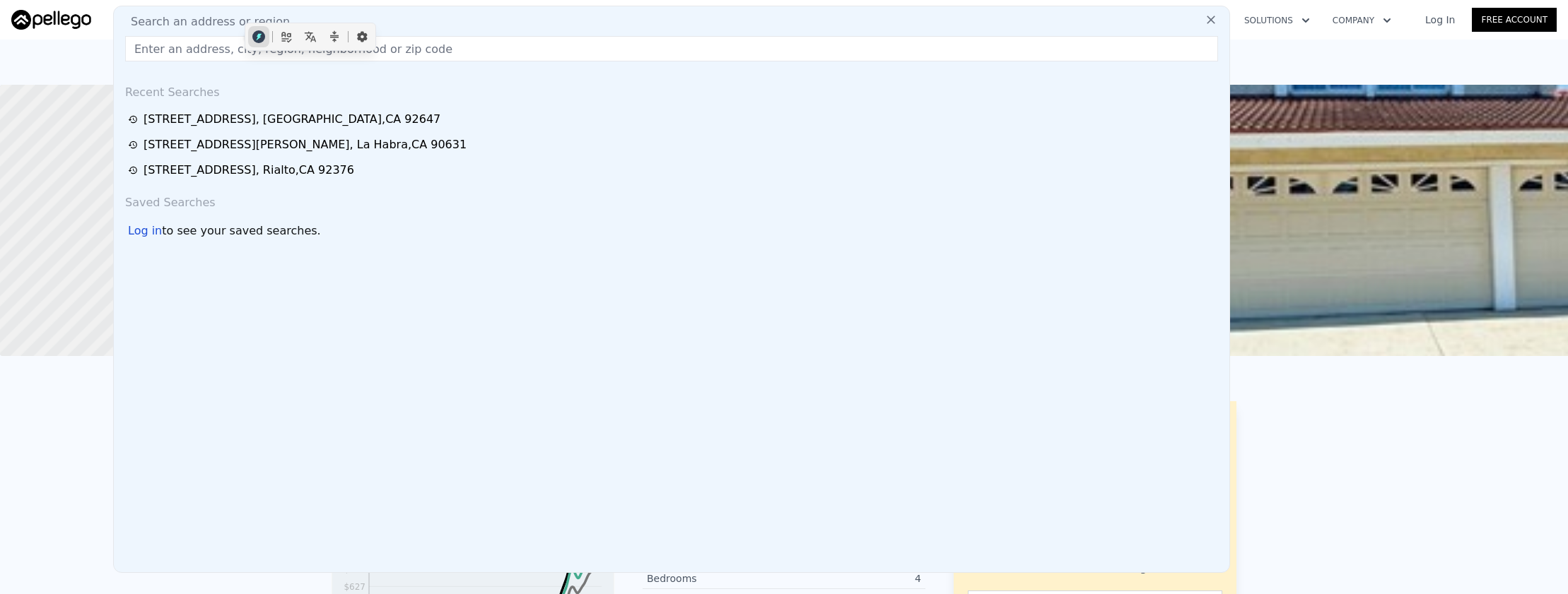
click at [250, 40] on button "button" at bounding box center [259, 36] width 21 height 21
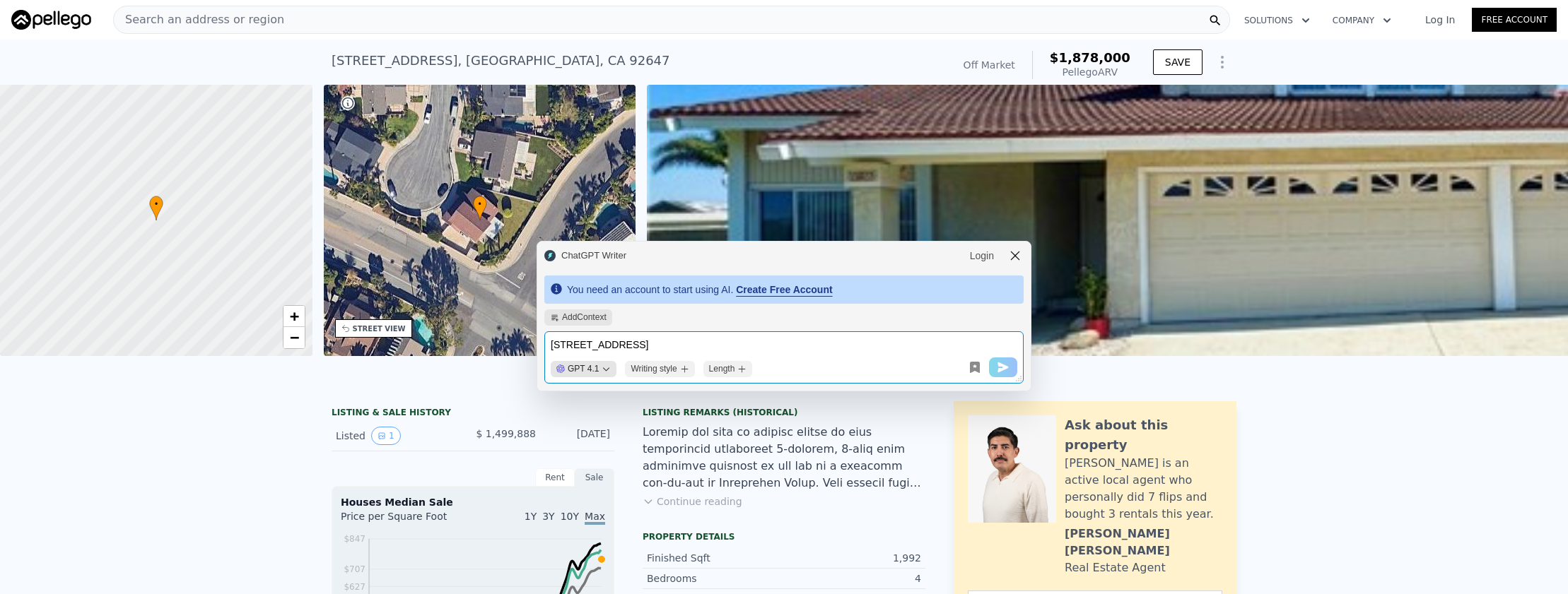
type textarea "2217 E Parkside Avenue, Orange, CA 92867"
click at [1014, 260] on icon "modal-header" at bounding box center [1015, 256] width 14 height 14
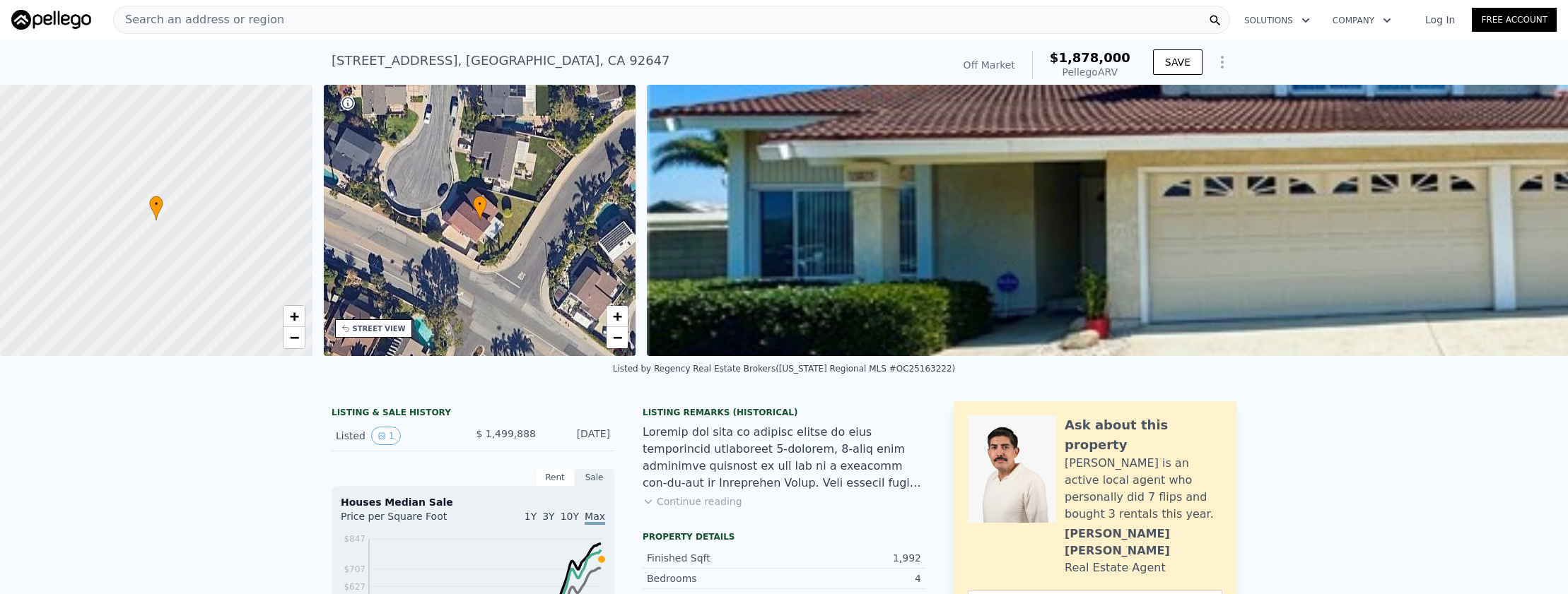
click at [310, 26] on div "Search an address or region" at bounding box center [671, 20] width 1117 height 28
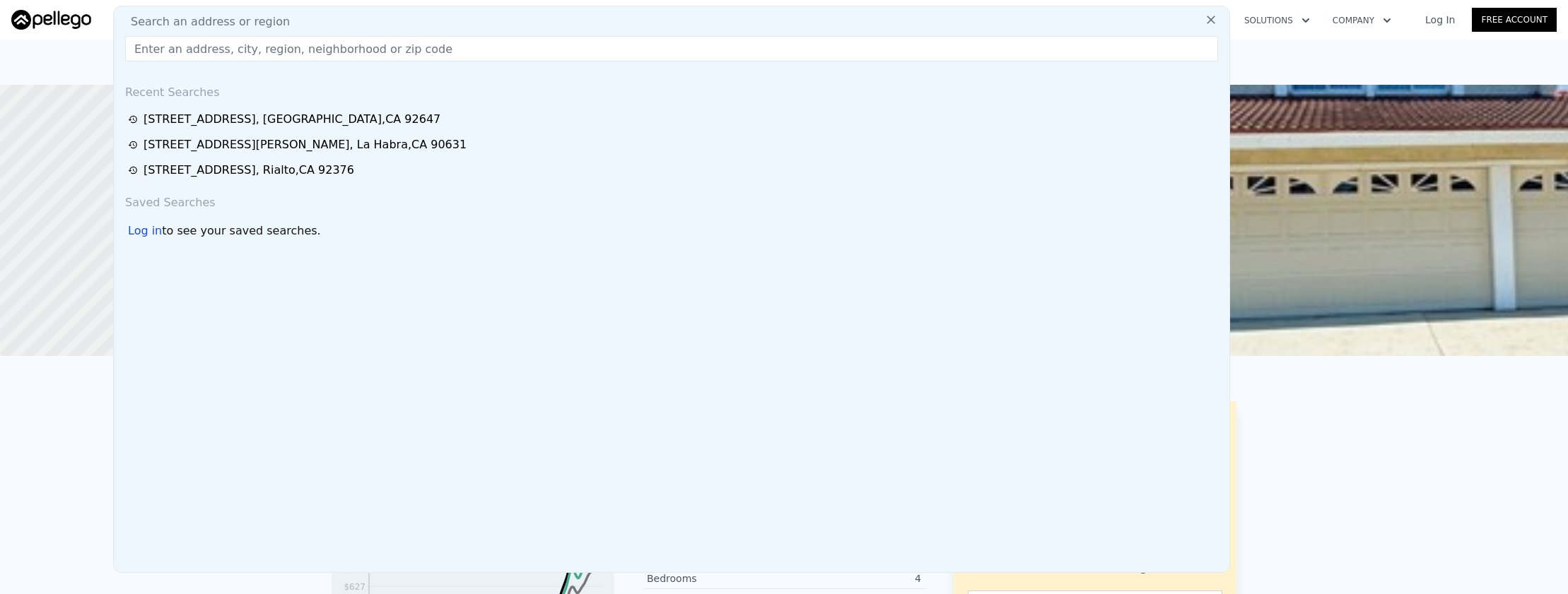
click at [310, 26] on div "Search an address or region" at bounding box center [671, 21] width 1104 height 17
click at [310, 51] on input "text" at bounding box center [671, 49] width 1093 height 26
paste input "2217 E Parkside Avenue, Orange, CA 92867"
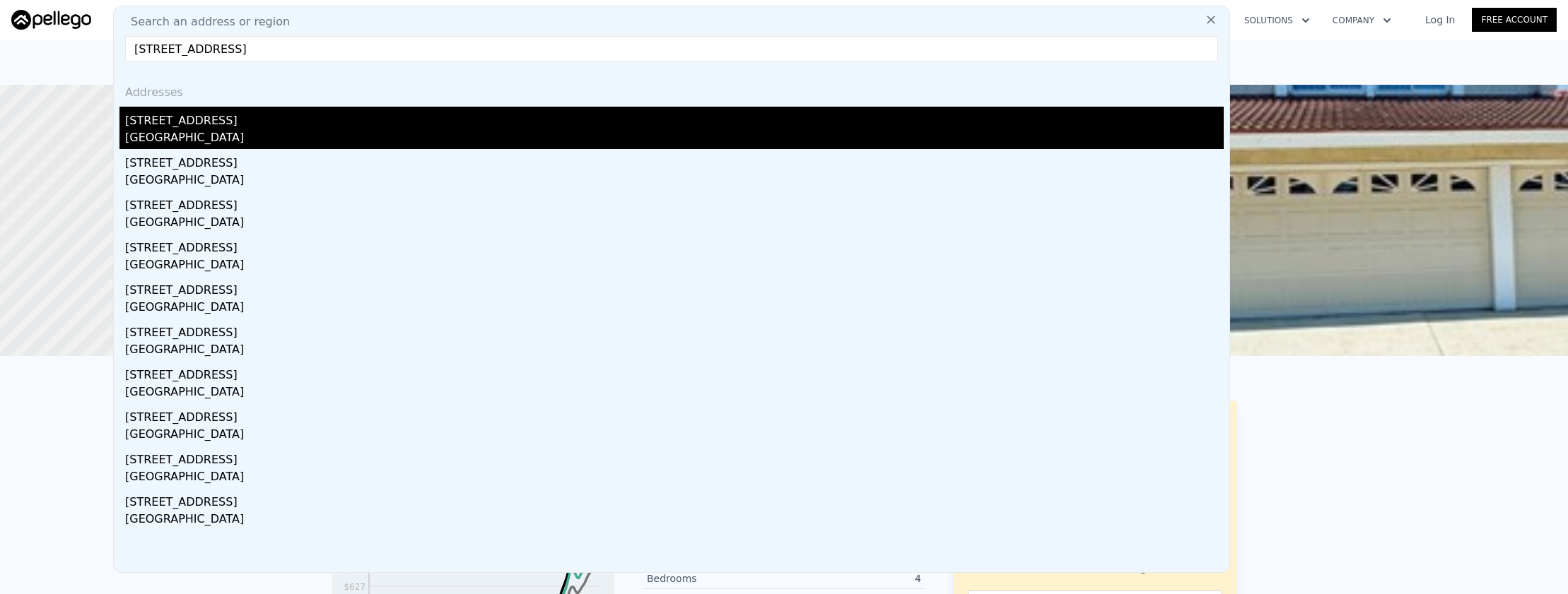
type input "2217 E Parkside Avenue, Orange, CA 92867"
click at [269, 125] on div "2217 E Parkside Ave" at bounding box center [674, 118] width 1099 height 23
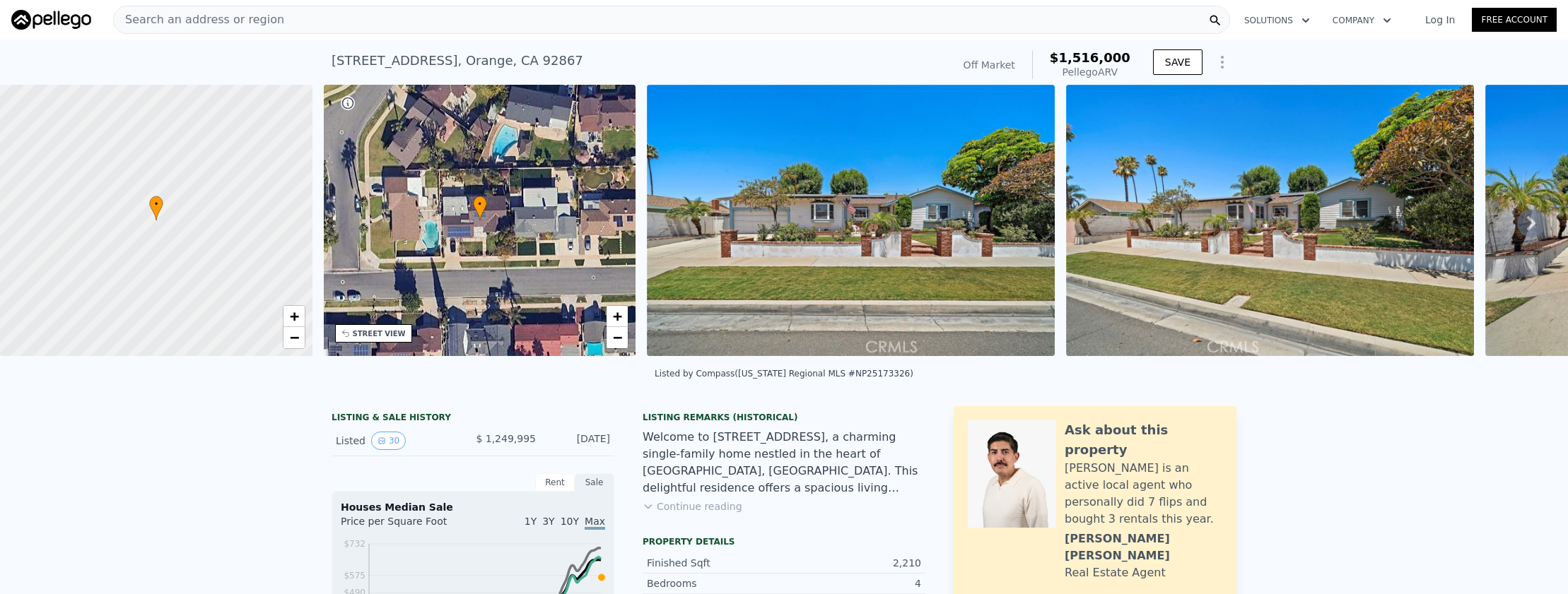
click at [608, 30] on div "Search an address or region" at bounding box center [671, 20] width 1117 height 28
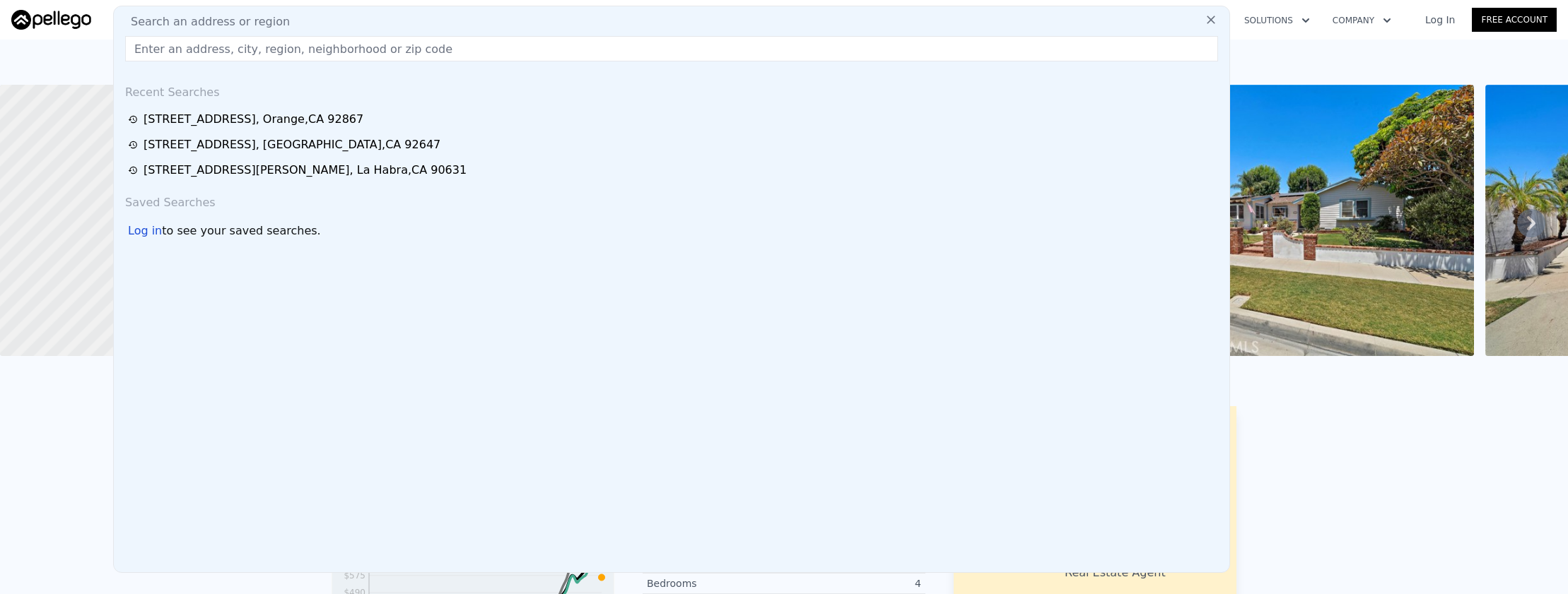
click at [608, 30] on div "Search an address or region Recent Searches 2217 E Parkside Ave , Orange , CA 9…" at bounding box center [671, 289] width 1117 height 567
click at [610, 39] on input "text" at bounding box center [671, 49] width 1093 height 26
paste input "9929 Mina Avenue, Whittier, CA 90605"
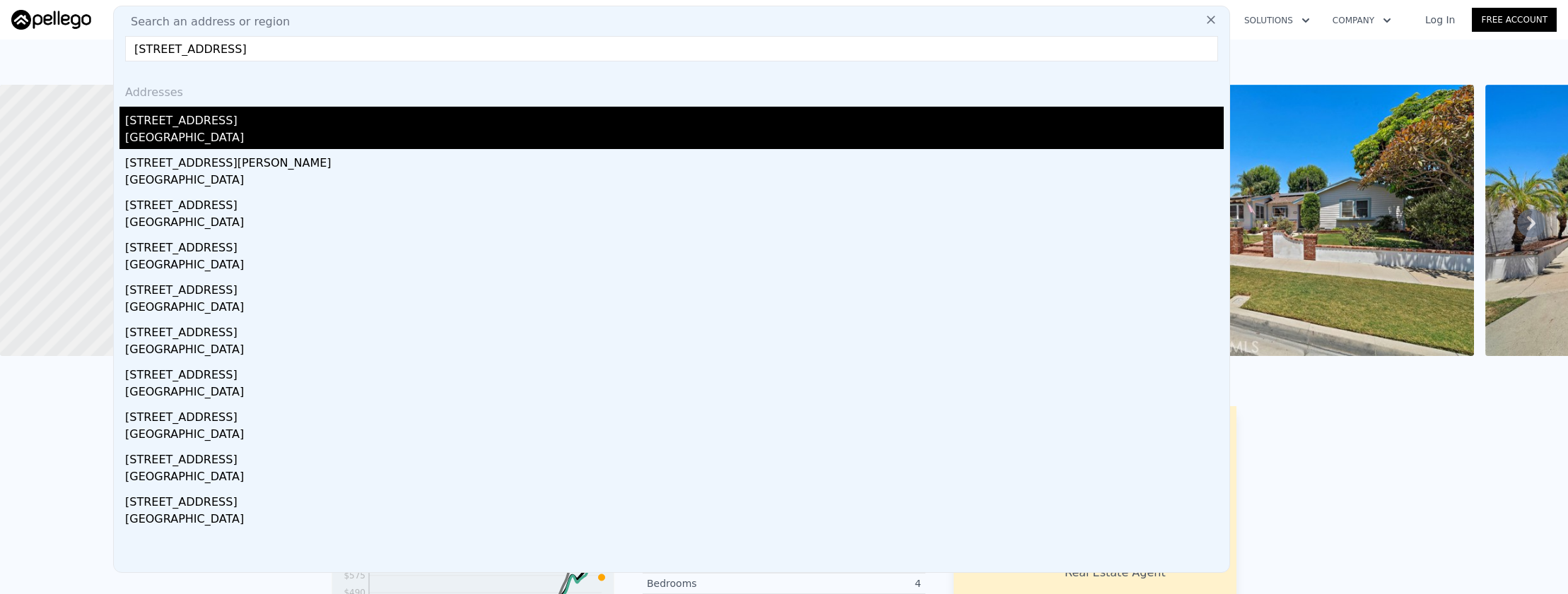
type input "9929 Mina Avenue, Whittier, CA 90605"
click at [605, 121] on div "9929 Mina Ave" at bounding box center [674, 118] width 1099 height 23
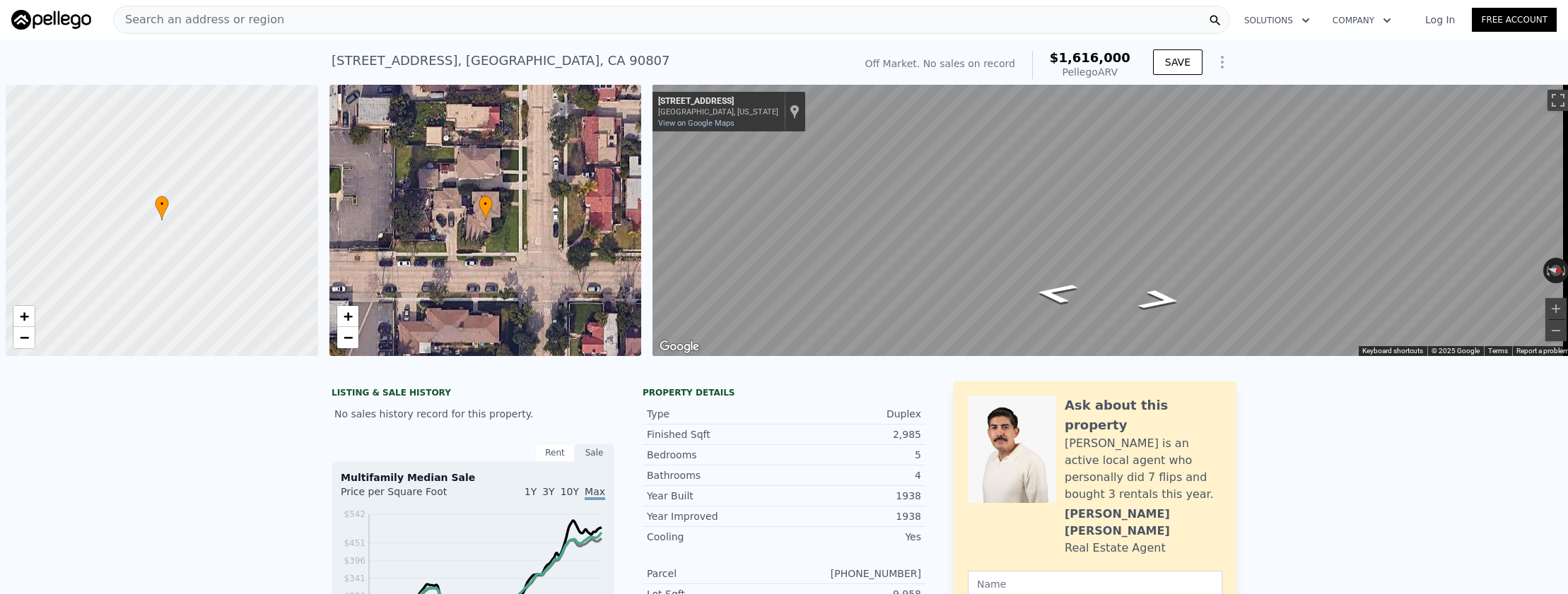
scroll to position [0, 5]
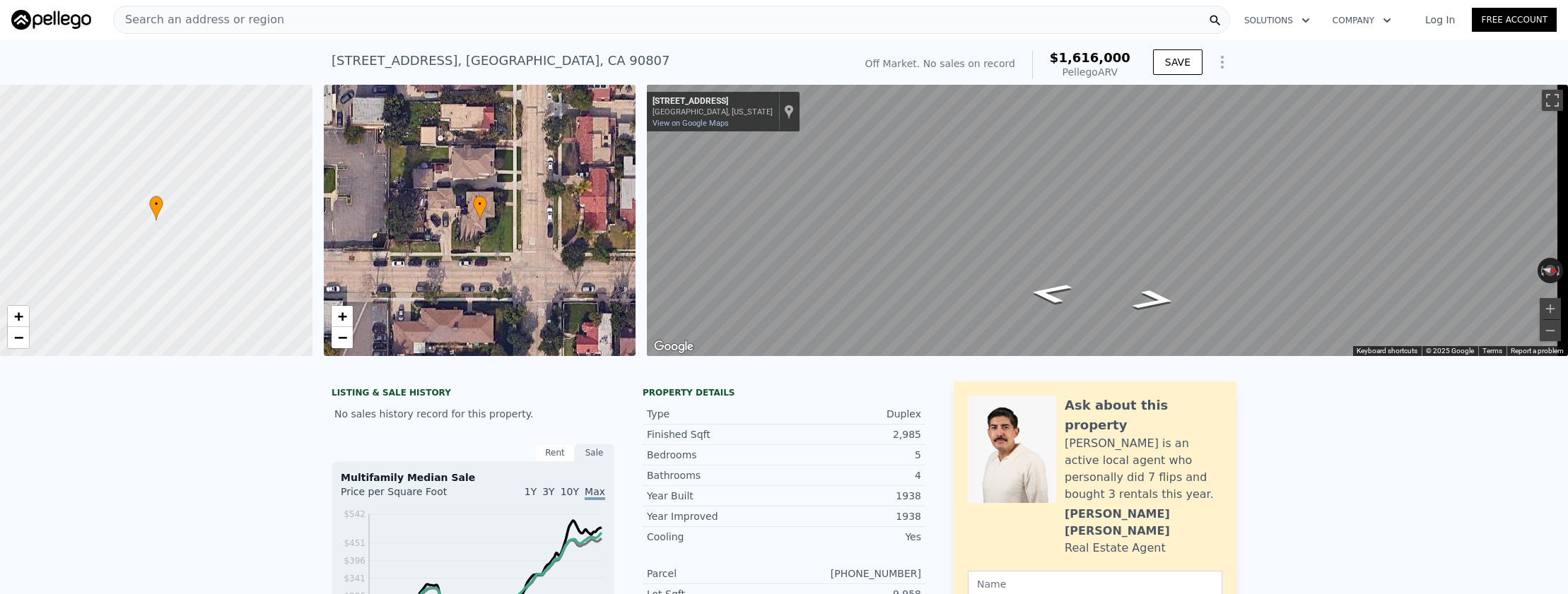
click at [436, 26] on div "Search an address or region" at bounding box center [671, 20] width 1117 height 28
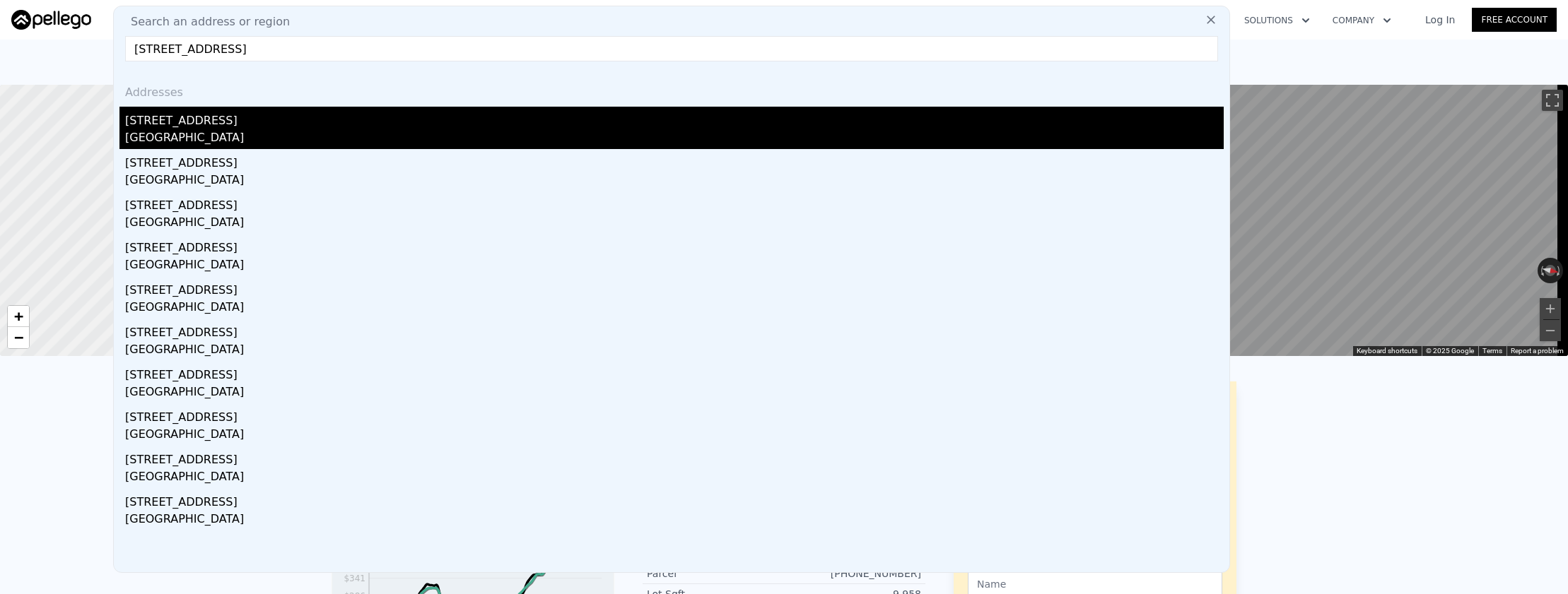
type input "2232 Meadowvale Avenue, Los Angeles, CA 90031"
click at [430, 135] on div "Los Angeles, CA 90031" at bounding box center [674, 139] width 1099 height 20
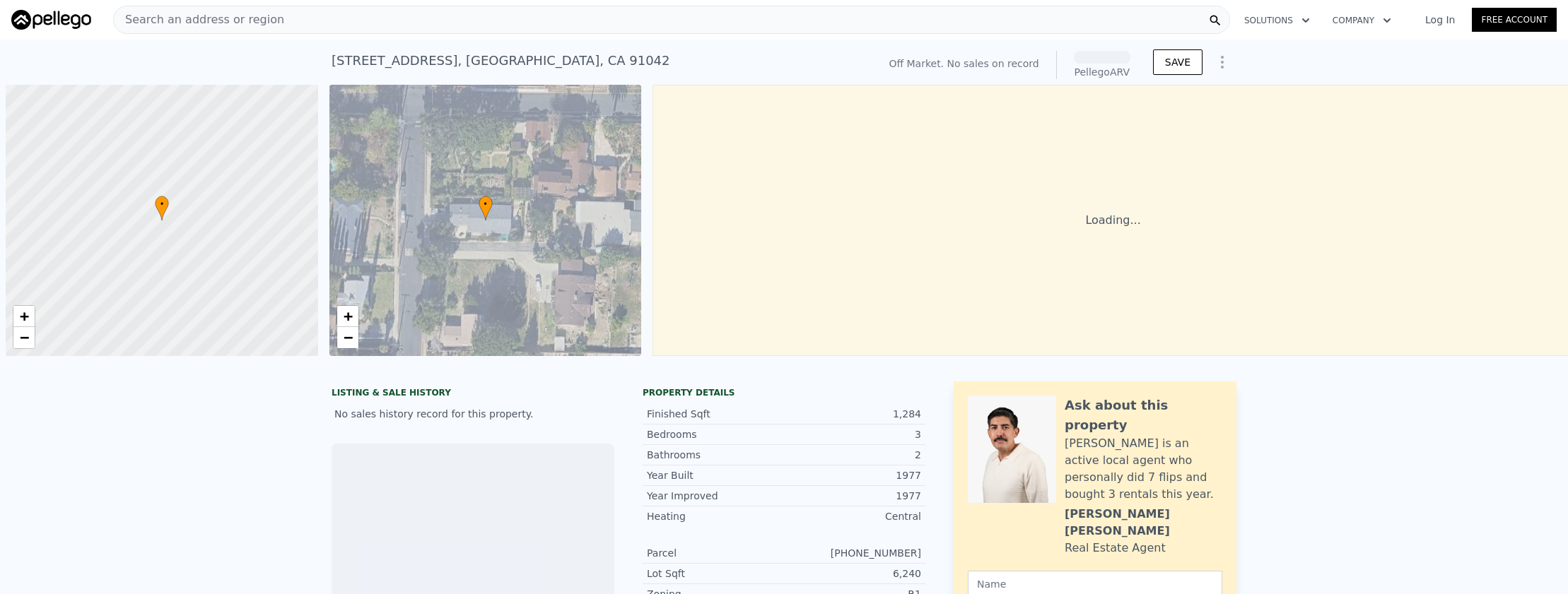
scroll to position [0, 5]
